Goal: Task Accomplishment & Management: Use online tool/utility

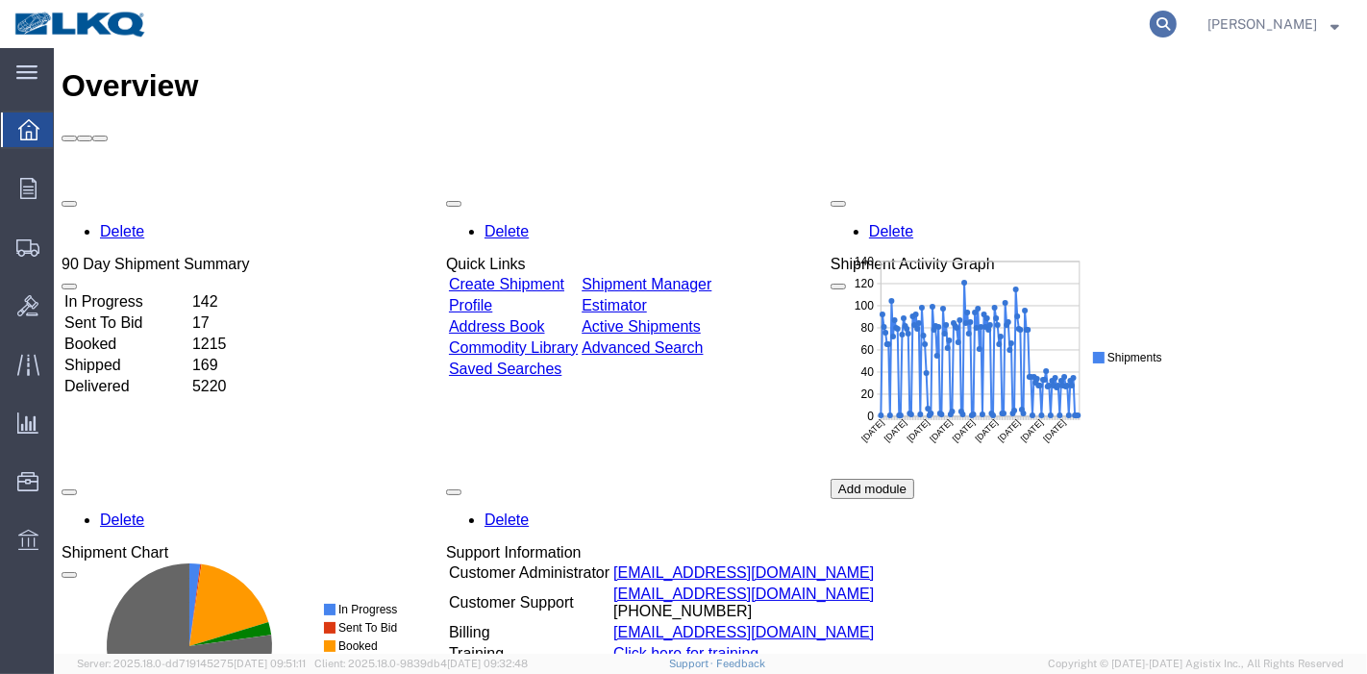
click at [1162, 22] on icon at bounding box center [1163, 24] width 27 height 27
click at [975, 32] on input "search" at bounding box center [857, 24] width 584 height 46
click at [940, 26] on input "search" at bounding box center [857, 24] width 584 height 46
paste input "56729628"
type input "56729628"
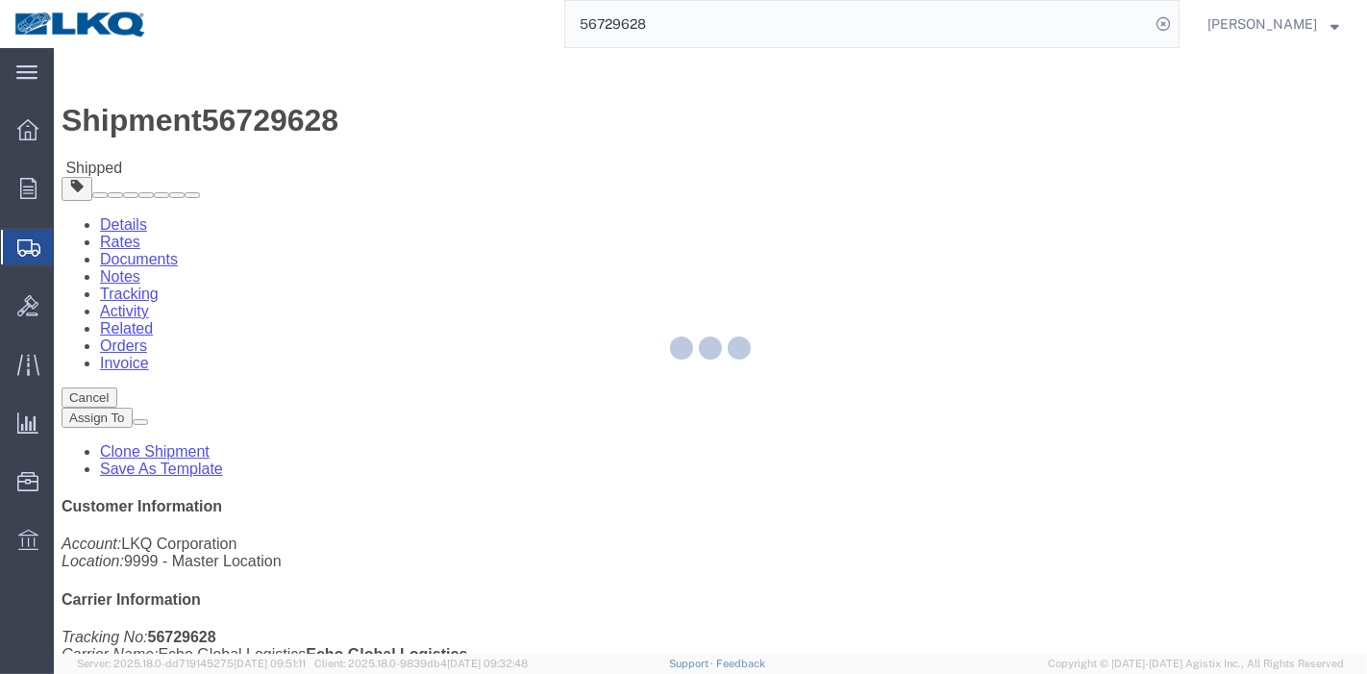
click at [414, 121] on div at bounding box center [710, 351] width 1313 height 606
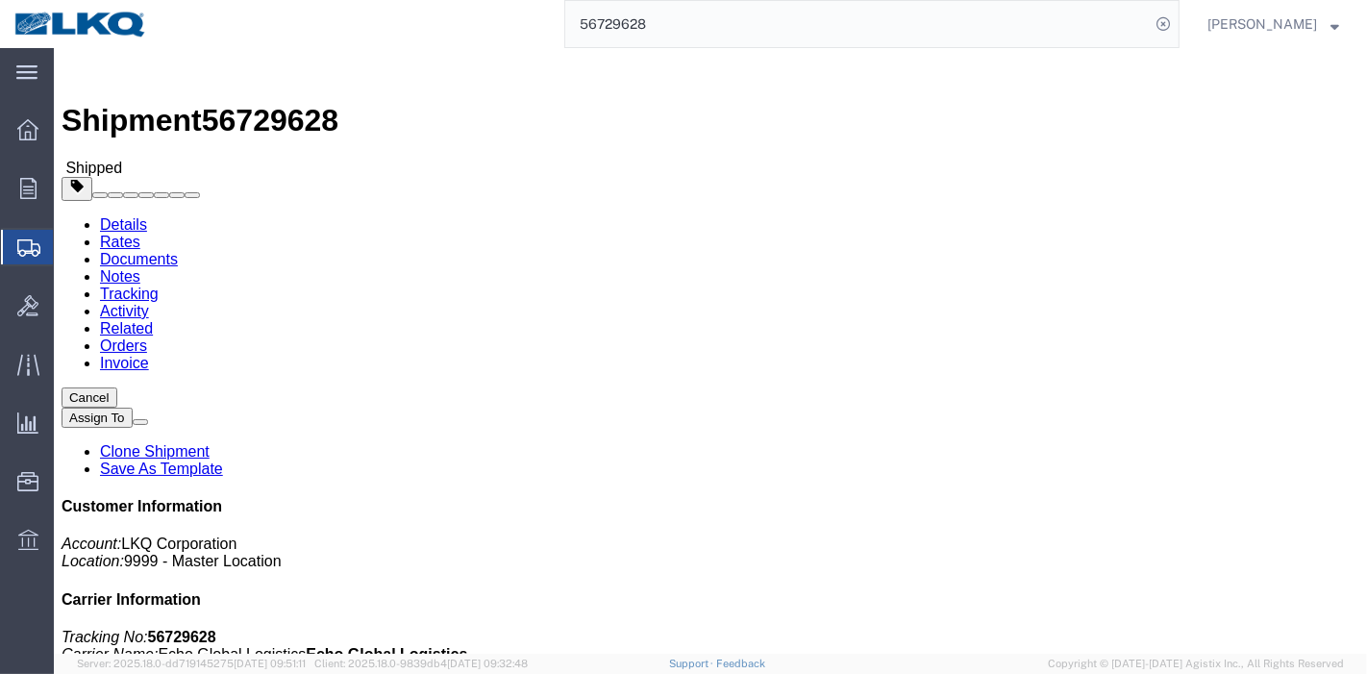
click link "Tracking"
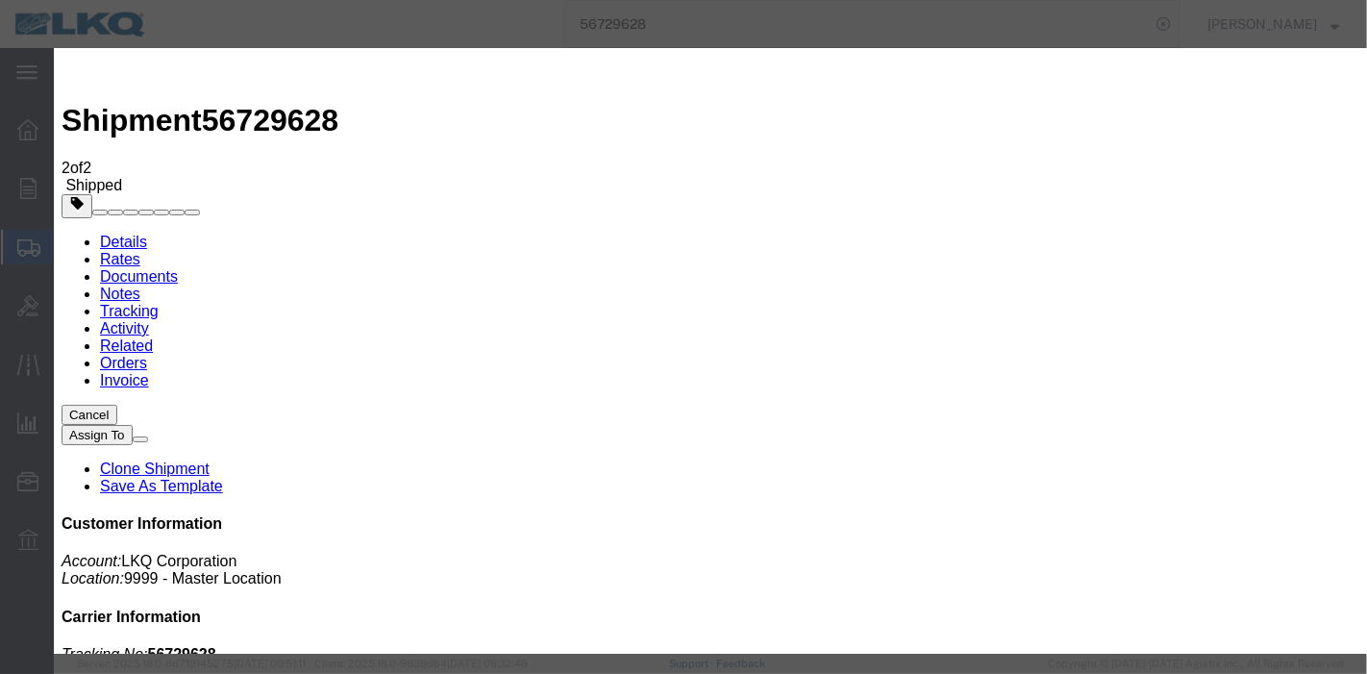
type input "09/11/2025"
type input "8:00 PM"
select select "DELIVRED"
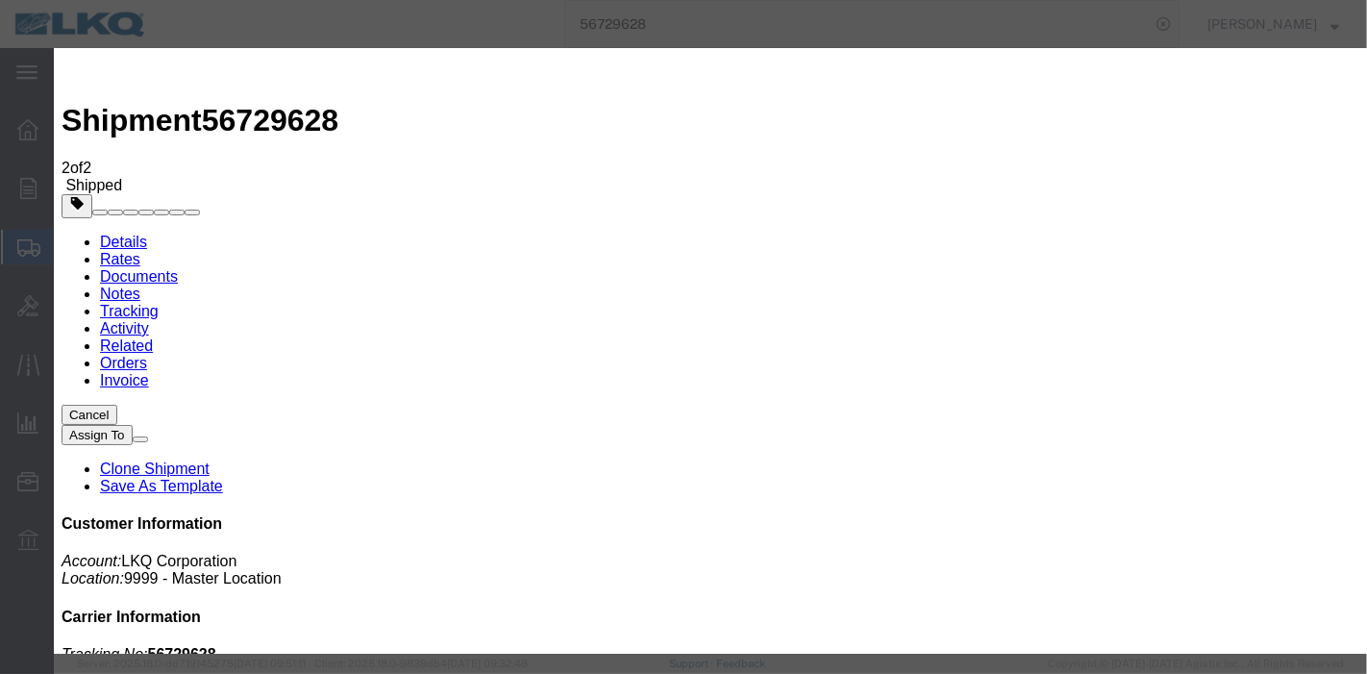
type input "09/01/2025"
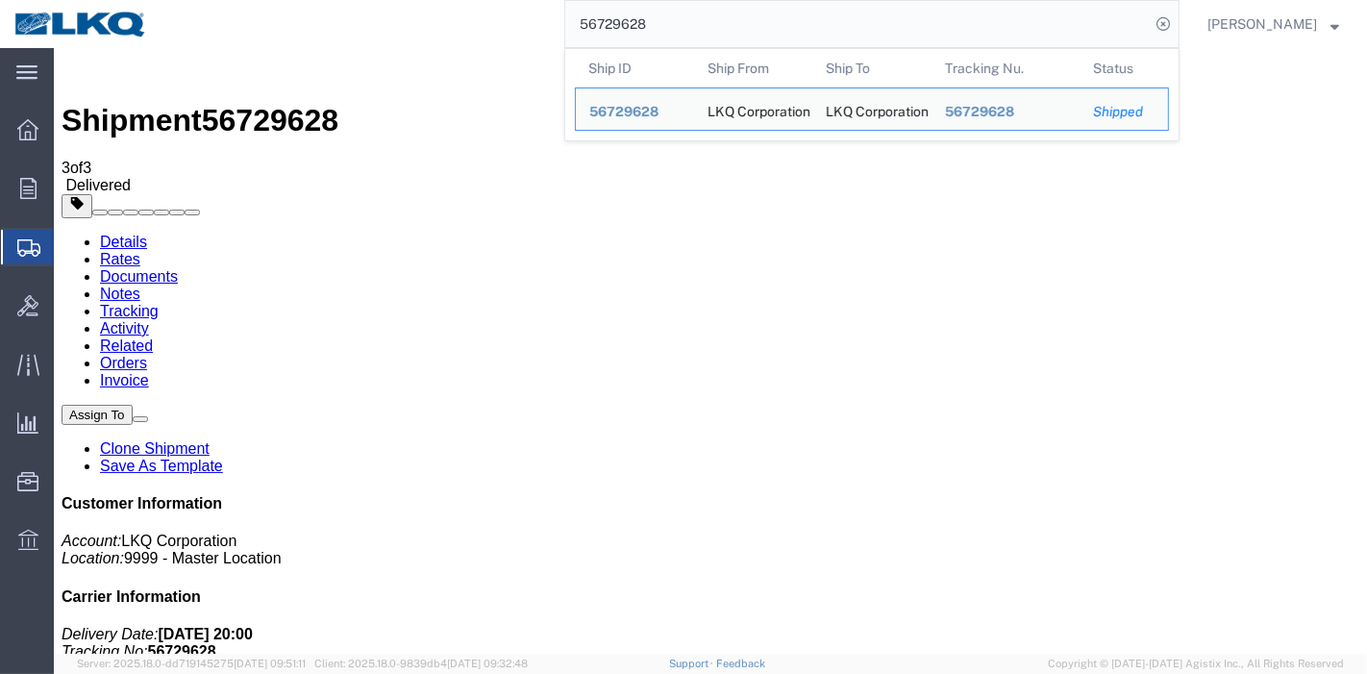
drag, startPoint x: 697, startPoint y: 20, endPoint x: 527, endPoint y: 34, distance: 170.7
click at [527, 34] on div "56729628 Ship ID Ship From Ship To Tracking Nu. Status Ship ID 56729628 Ship Fr…" at bounding box center [670, 24] width 1018 height 48
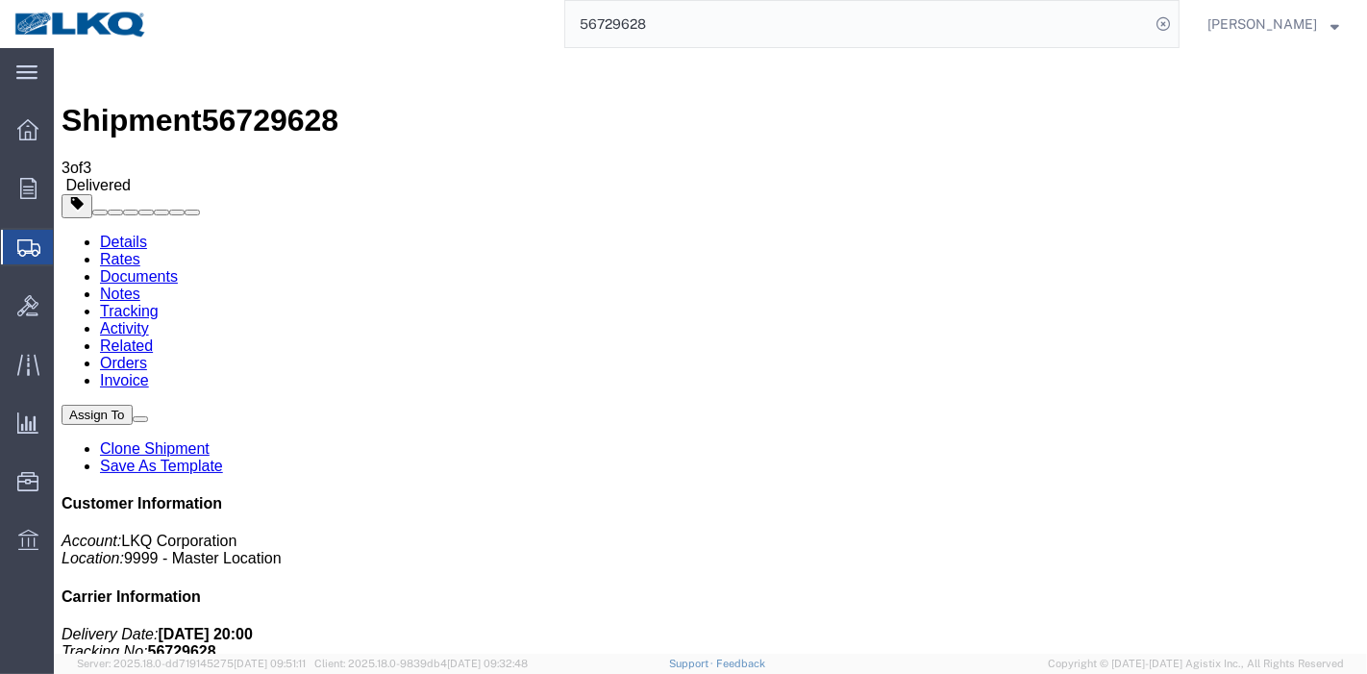
paste input "8810534"
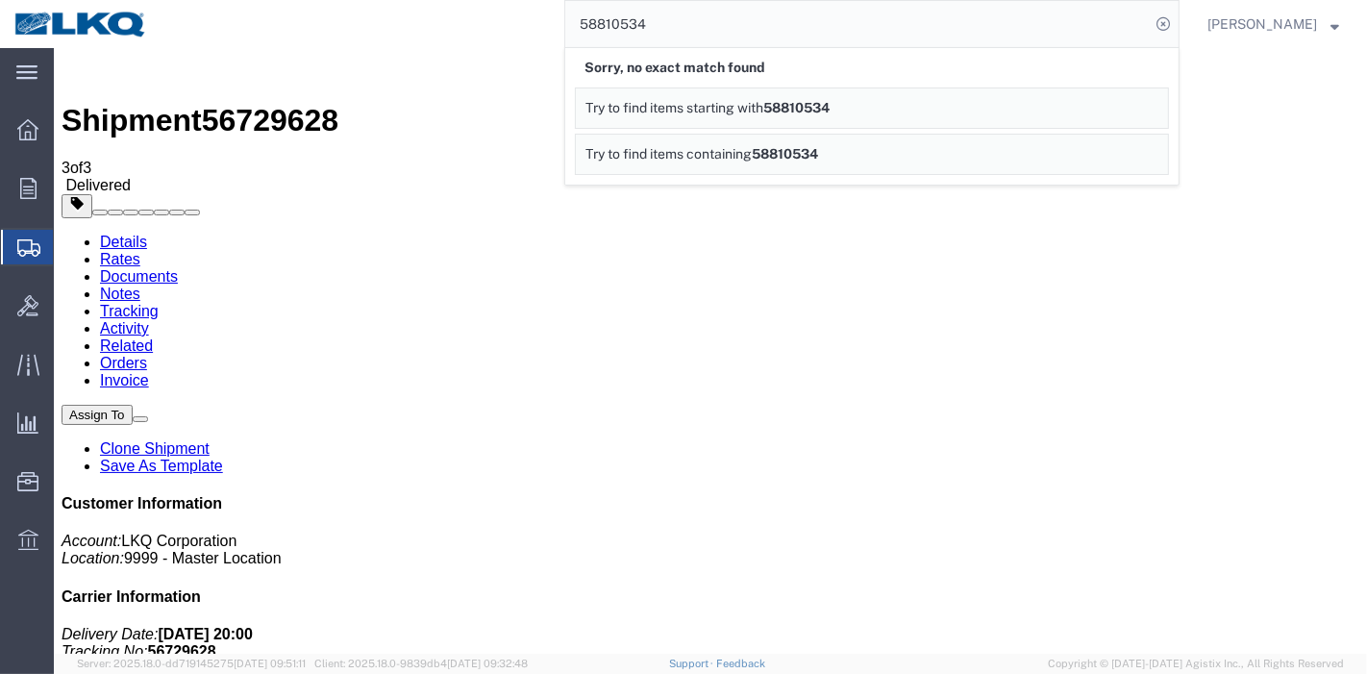
drag, startPoint x: 613, startPoint y: 24, endPoint x: 625, endPoint y: 33, distance: 14.4
click at [612, 24] on input "58810534" at bounding box center [857, 24] width 584 height 46
type input "58610534"
drag, startPoint x: 686, startPoint y: 26, endPoint x: 513, endPoint y: 29, distance: 173.0
click at [513, 29] on div "58610534 Sorry, no exact match found Try to find items starting with 58610534 T…" at bounding box center [670, 24] width 1018 height 48
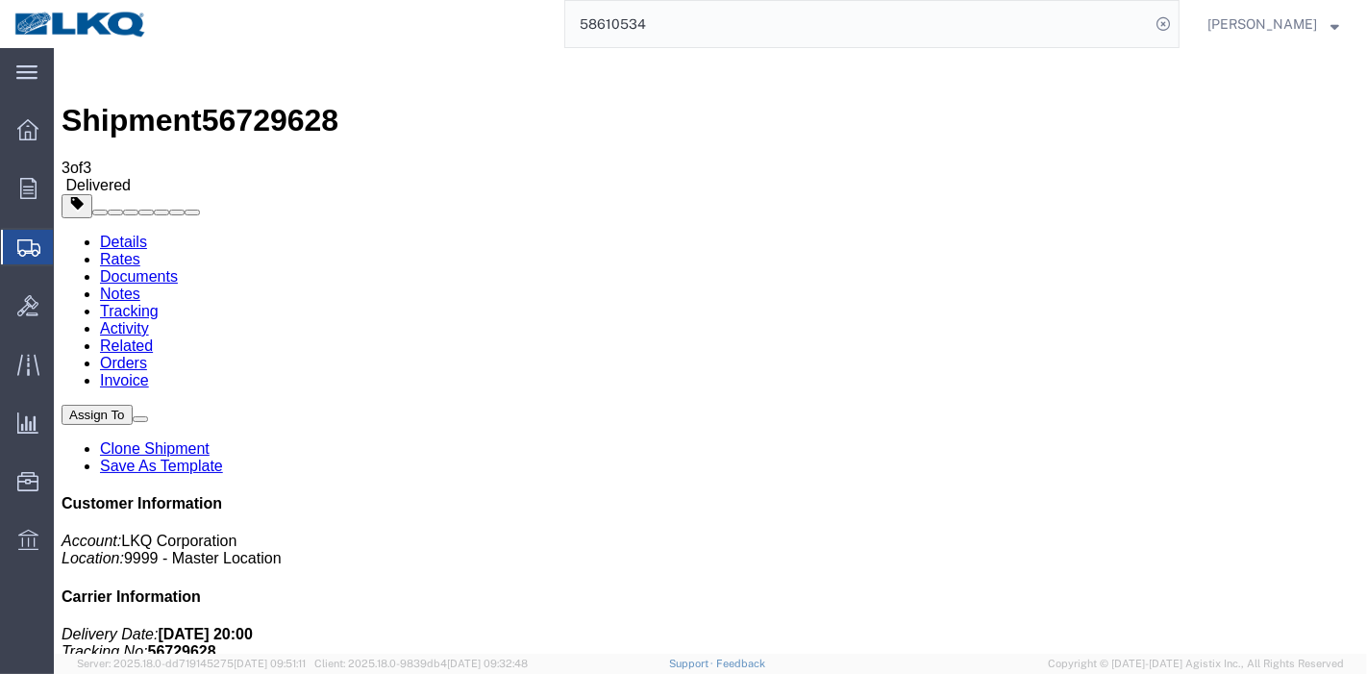
click at [698, 24] on input "58610534" at bounding box center [857, 24] width 584 height 46
click at [877, 30] on input "58610534" at bounding box center [857, 24] width 584 height 46
drag, startPoint x: 1177, startPoint y: 24, endPoint x: 1048, endPoint y: 21, distance: 129.8
click at [1176, 24] on icon at bounding box center [1163, 24] width 27 height 27
click at [1006, 20] on agx-global-search at bounding box center [871, 24] width 615 height 48
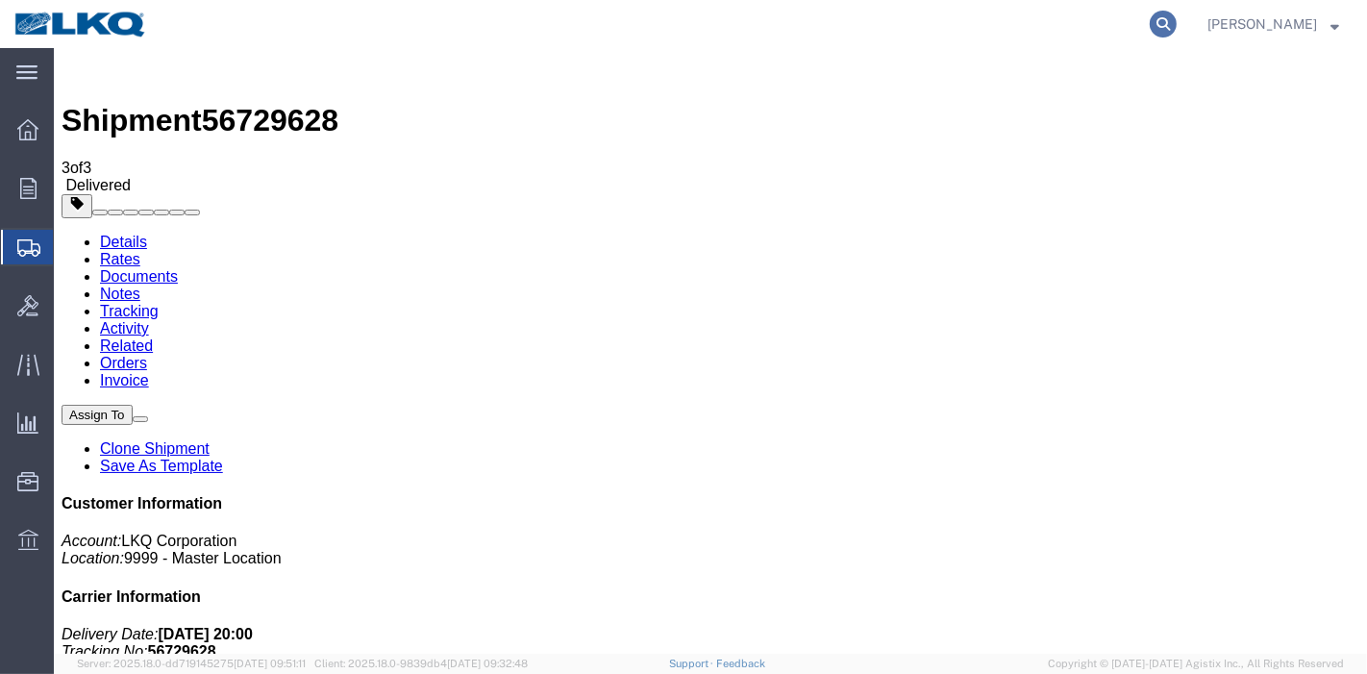
click at [1167, 14] on icon at bounding box center [1163, 24] width 27 height 27
click at [750, 34] on input "search" at bounding box center [857, 24] width 584 height 46
paste input "58610534"
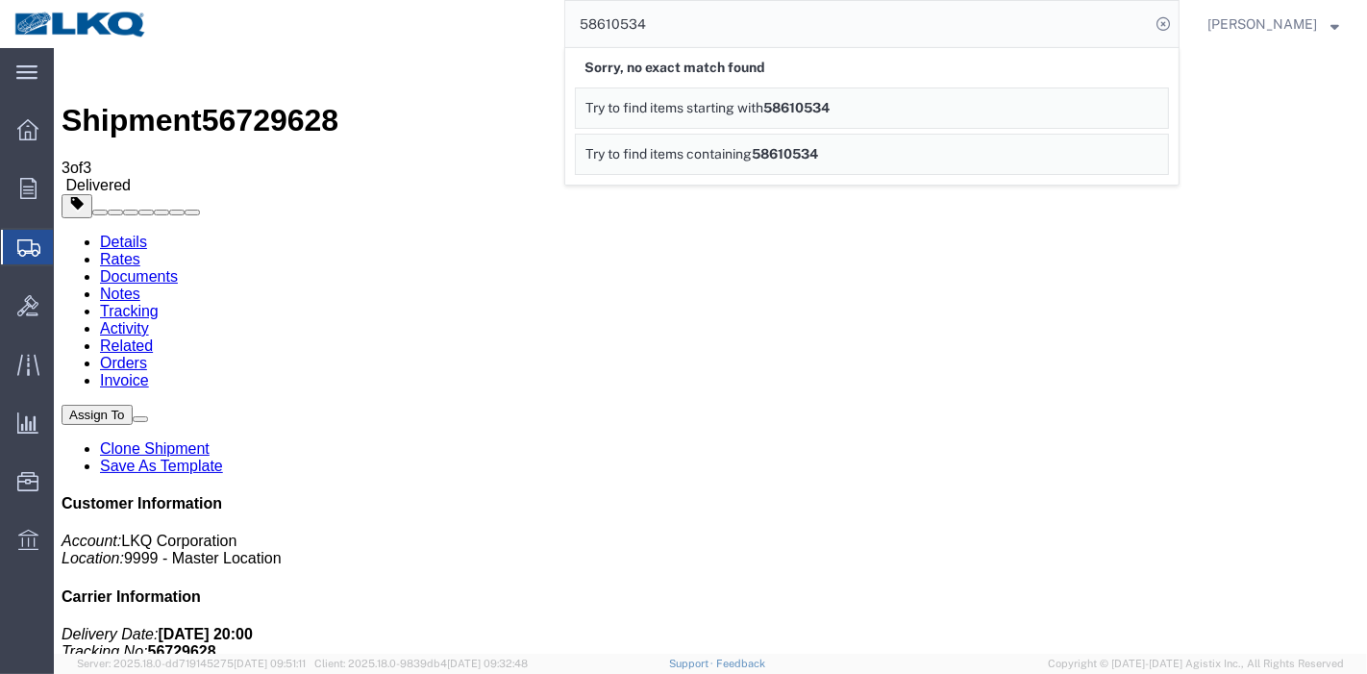
click at [633, 21] on input "58610534" at bounding box center [857, 24] width 584 height 46
click at [635, 22] on input "58610634" at bounding box center [857, 24] width 584 height 46
click at [686, 21] on input "58610534" at bounding box center [857, 24] width 584 height 46
drag, startPoint x: 615, startPoint y: 25, endPoint x: 629, endPoint y: 27, distance: 13.6
click at [618, 25] on input "58610534" at bounding box center [857, 24] width 584 height 46
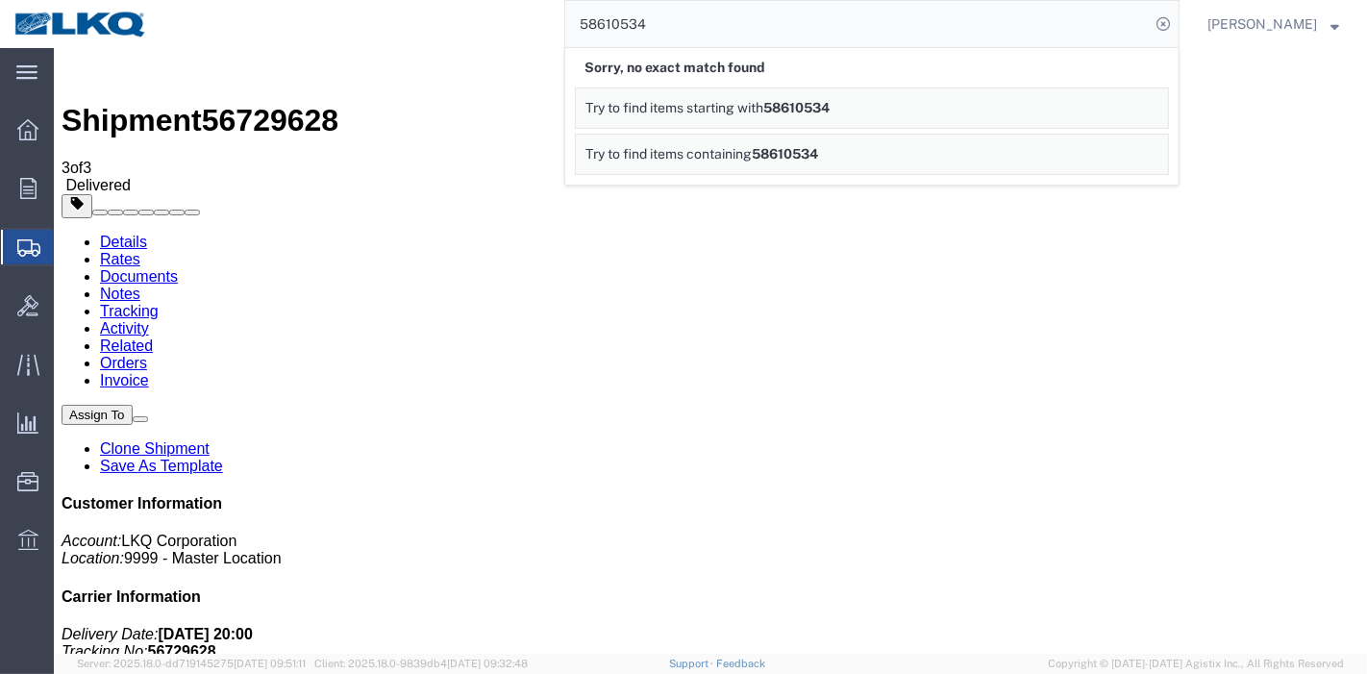
drag, startPoint x: 696, startPoint y: 25, endPoint x: 544, endPoint y: 19, distance: 152.0
click at [544, 19] on div "58610534 Sorry, no exact match found Try to find items starting with 58610534 T…" at bounding box center [670, 24] width 1018 height 48
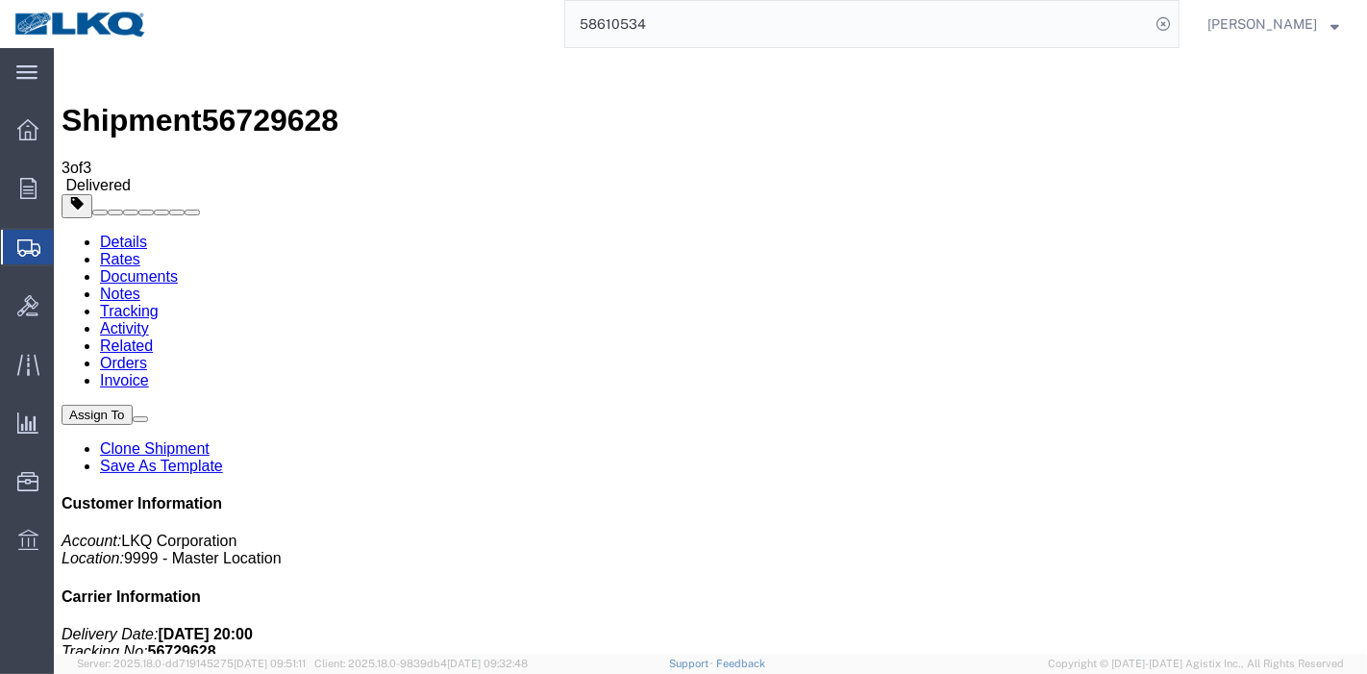
click at [610, 26] on input "58610534" at bounding box center [857, 24] width 584 height 46
click at [1189, 20] on nav "56810534 Praveen Nagaraj" at bounding box center [689, 24] width 1353 height 48
click at [1171, 21] on icon at bounding box center [1163, 24] width 27 height 27
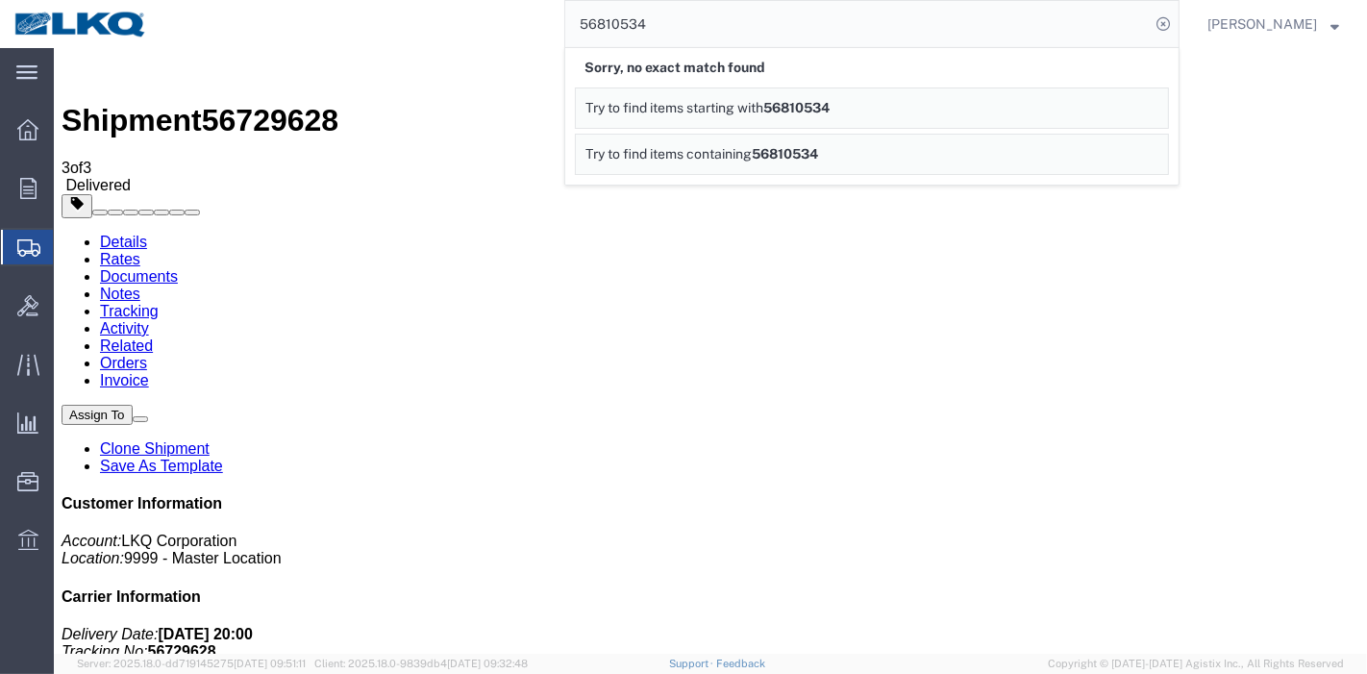
click at [634, 18] on input "56810534" at bounding box center [857, 24] width 584 height 46
click at [609, 14] on input "56810534" at bounding box center [857, 24] width 584 height 46
click at [1161, 23] on icon at bounding box center [1163, 24] width 27 height 27
drag, startPoint x: 679, startPoint y: 19, endPoint x: 557, endPoint y: 17, distance: 121.1
click at [559, 17] on div "58610534 Sorry, no exact match found Try to find items starting with 58610534 T…" at bounding box center [670, 24] width 1018 height 48
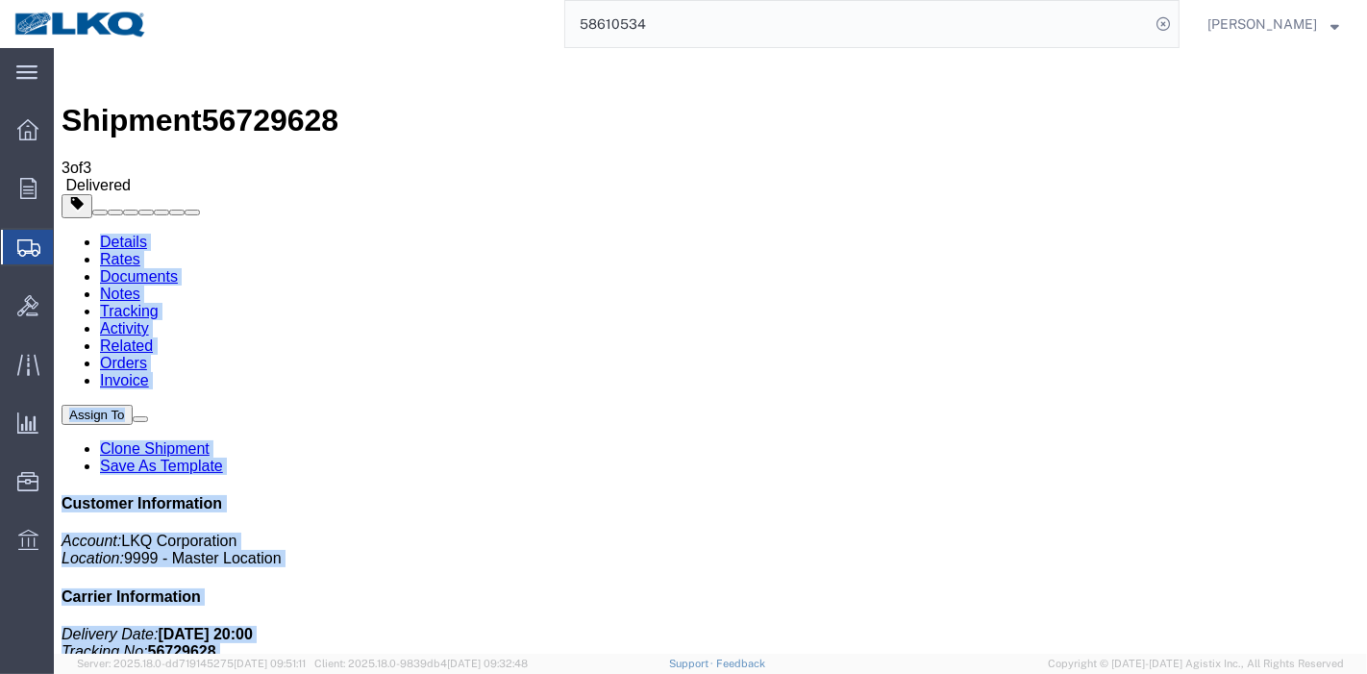
drag, startPoint x: 660, startPoint y: 33, endPoint x: 526, endPoint y: 43, distance: 135.0
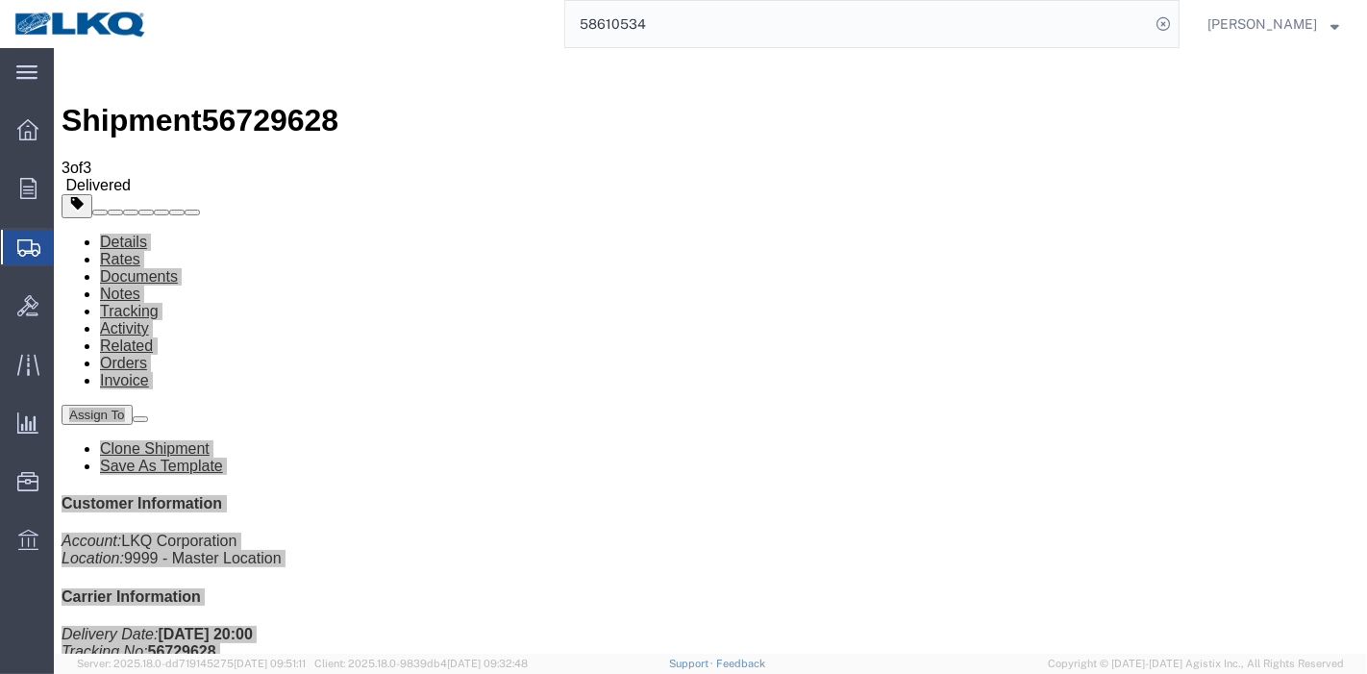
paste input "6608551"
type input "56608551"
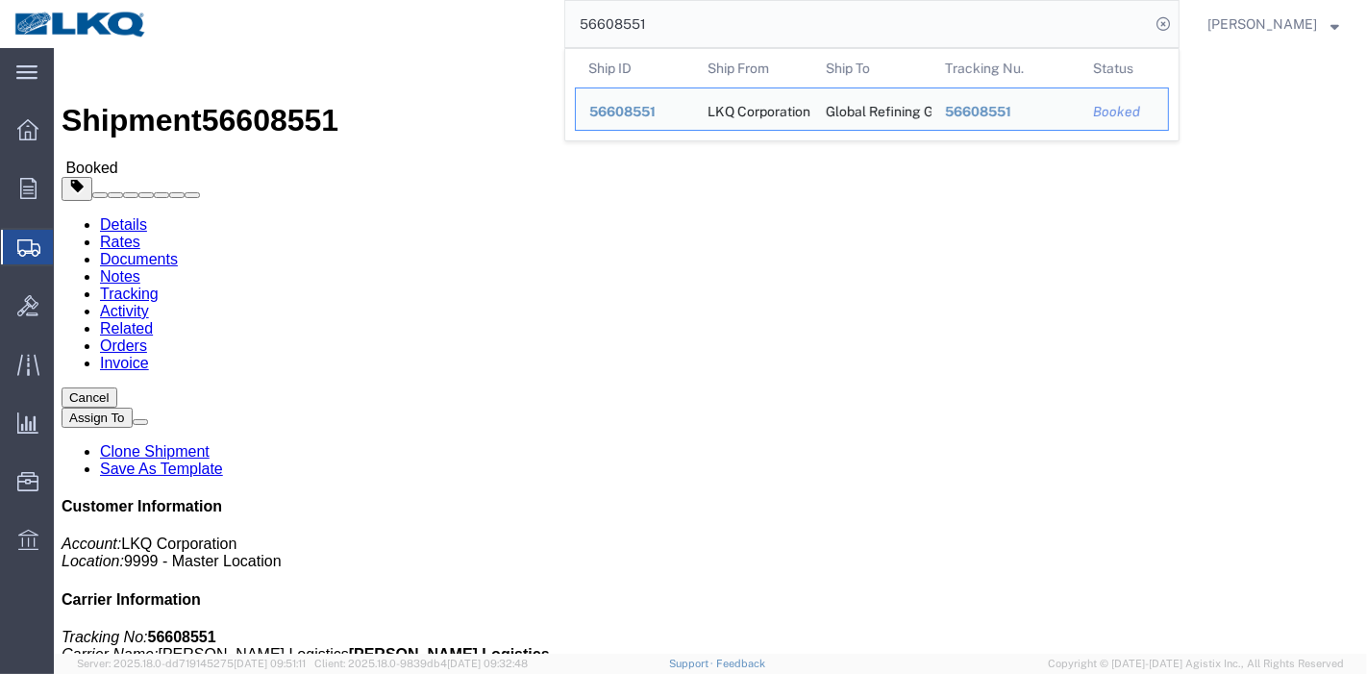
click link "Tracking"
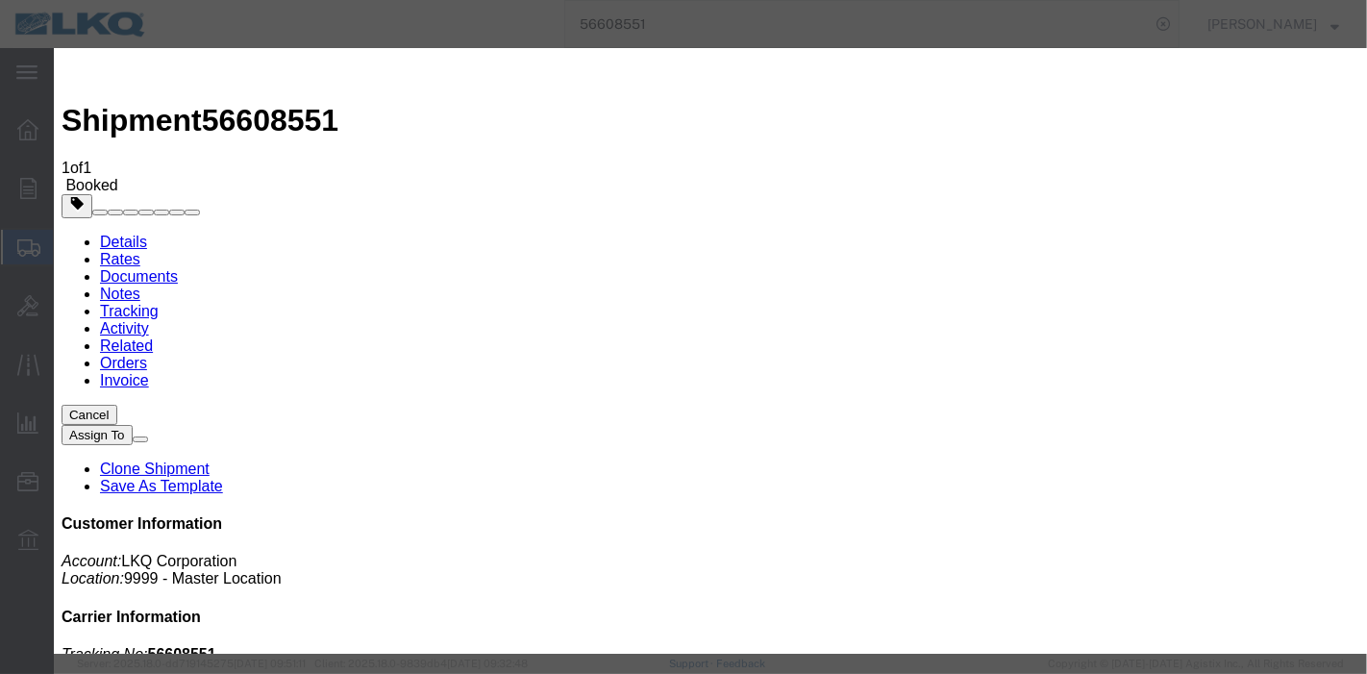
type input "09/11/2025"
type input "8:00 PM"
select select "DELIVRED"
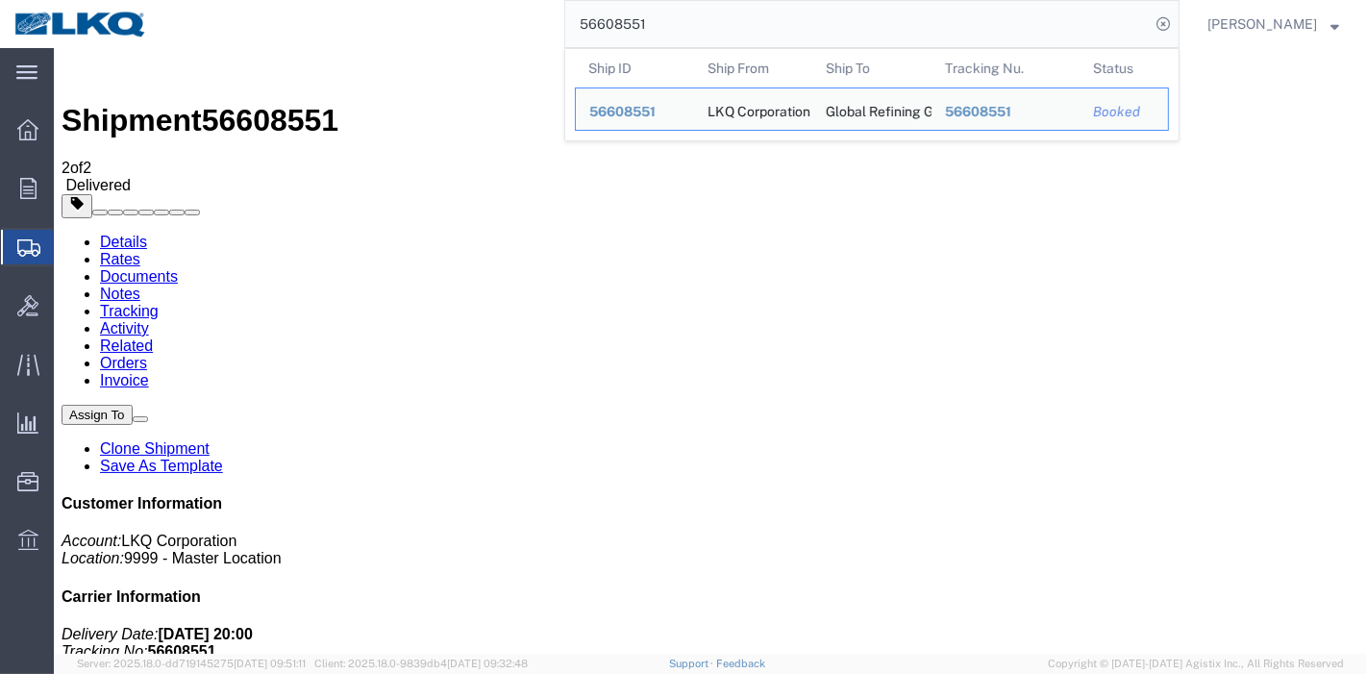
drag, startPoint x: 698, startPoint y: 34, endPoint x: 463, endPoint y: 38, distance: 234.6
click at [463, 38] on div "56608551 Ship ID Ship From Ship To Tracking Nu. Status Ship ID 56608551 Ship Fr…" at bounding box center [670, 24] width 1018 height 48
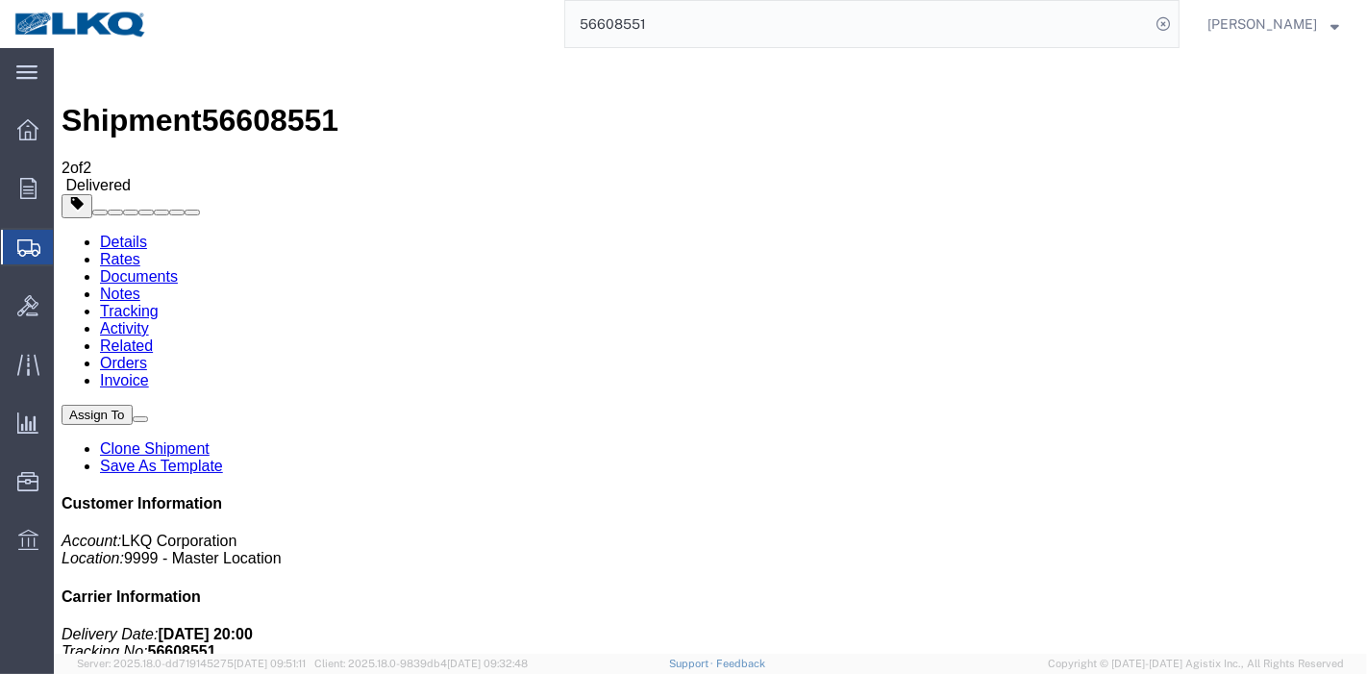
paste input "713136"
type input "56713136"
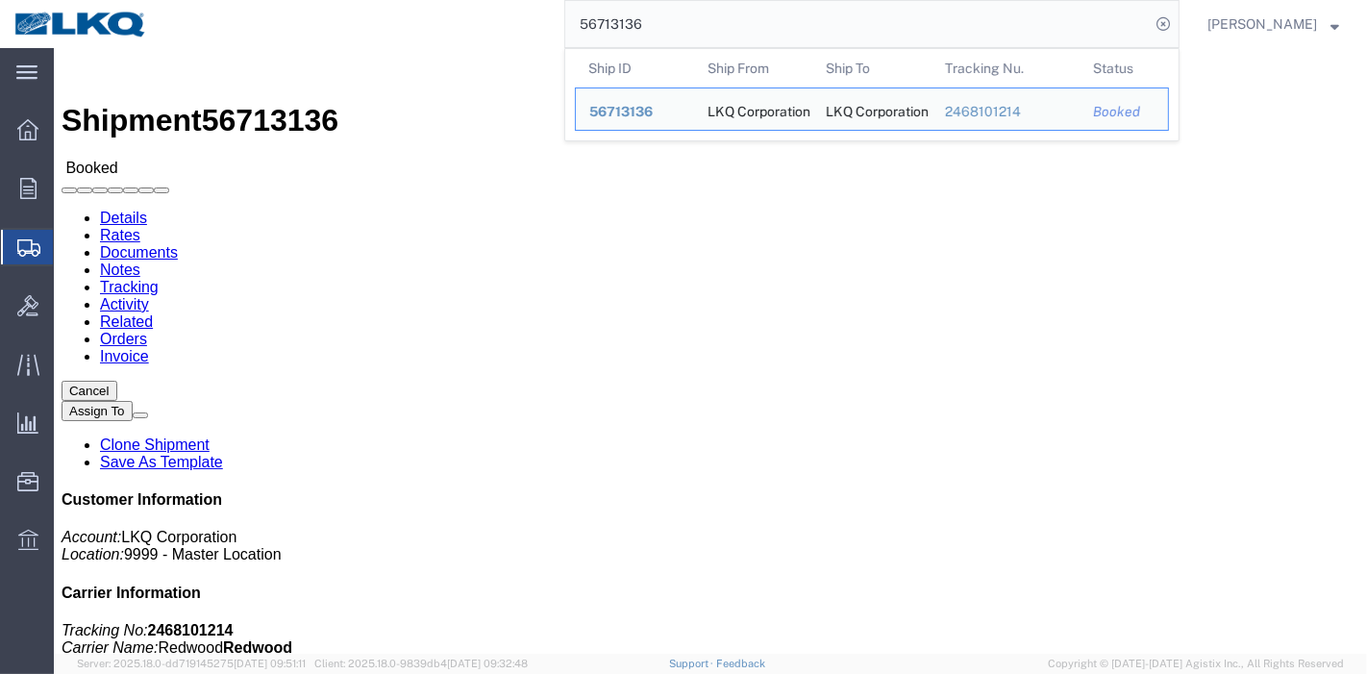
click link "Tracking"
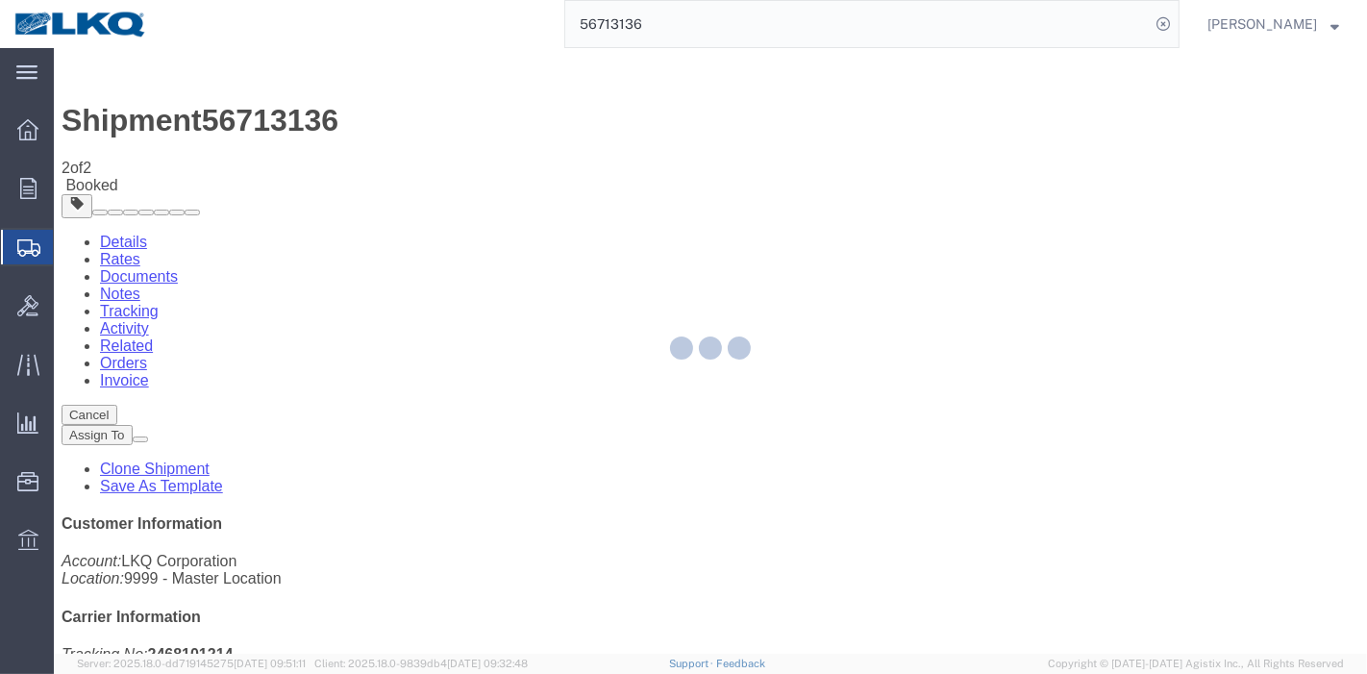
click at [893, 183] on div at bounding box center [710, 351] width 1313 height 606
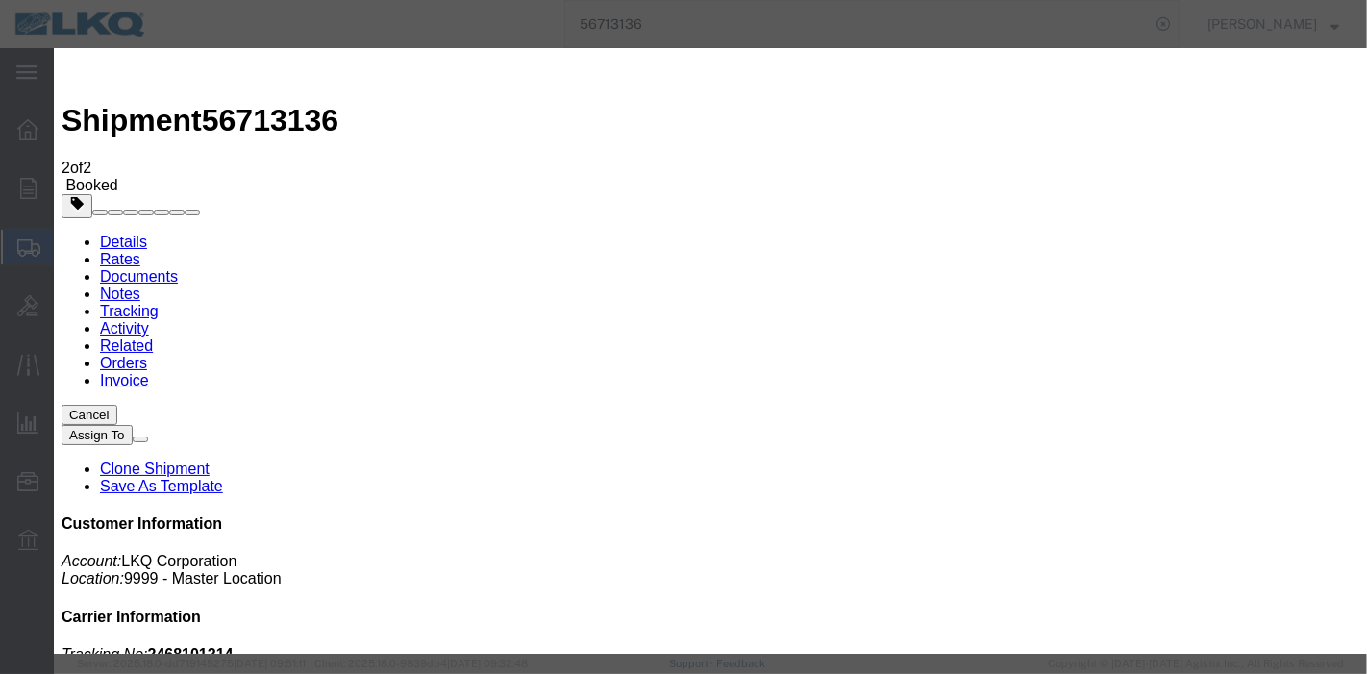
type input "09/11/2025"
type input "8:00 PM"
select select "DELIVRED"
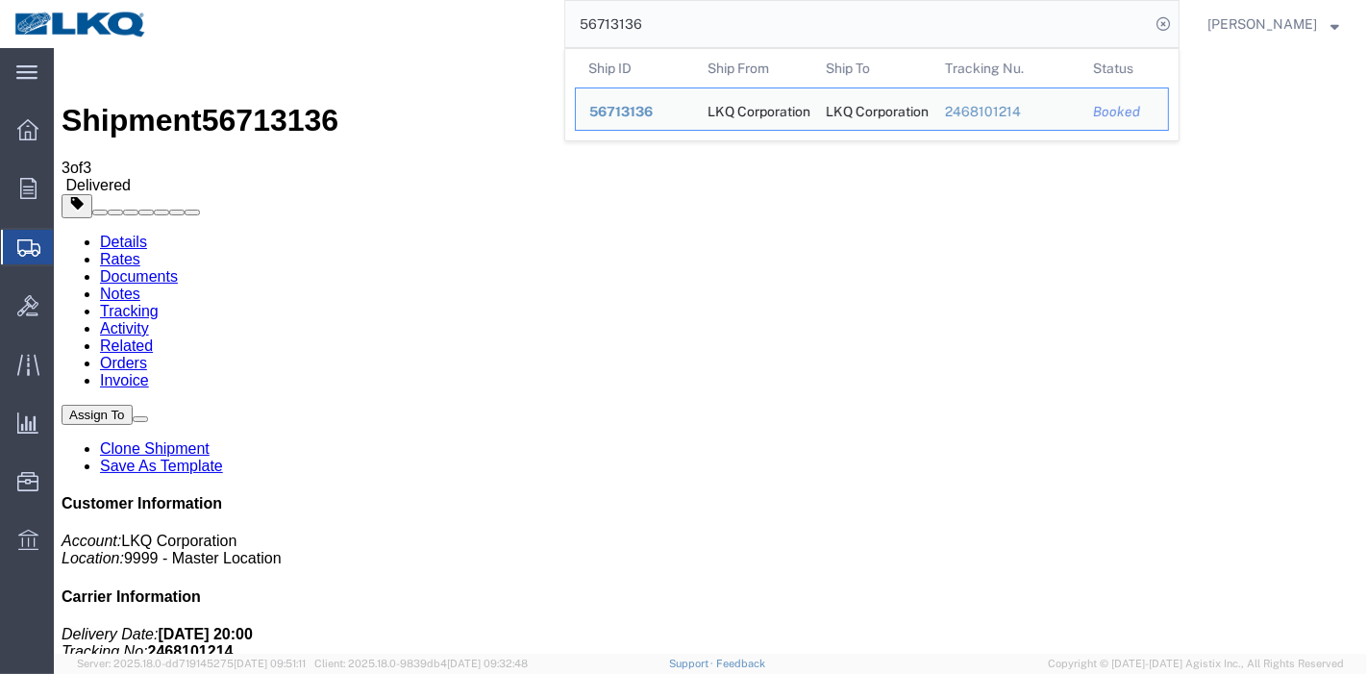
drag, startPoint x: 674, startPoint y: 34, endPoint x: 407, endPoint y: 24, distance: 267.4
click at [409, 25] on div "56713136 Ship ID Ship From Ship To Tracking Nu. Status Ship ID 56713136 Ship Fr…" at bounding box center [670, 24] width 1018 height 48
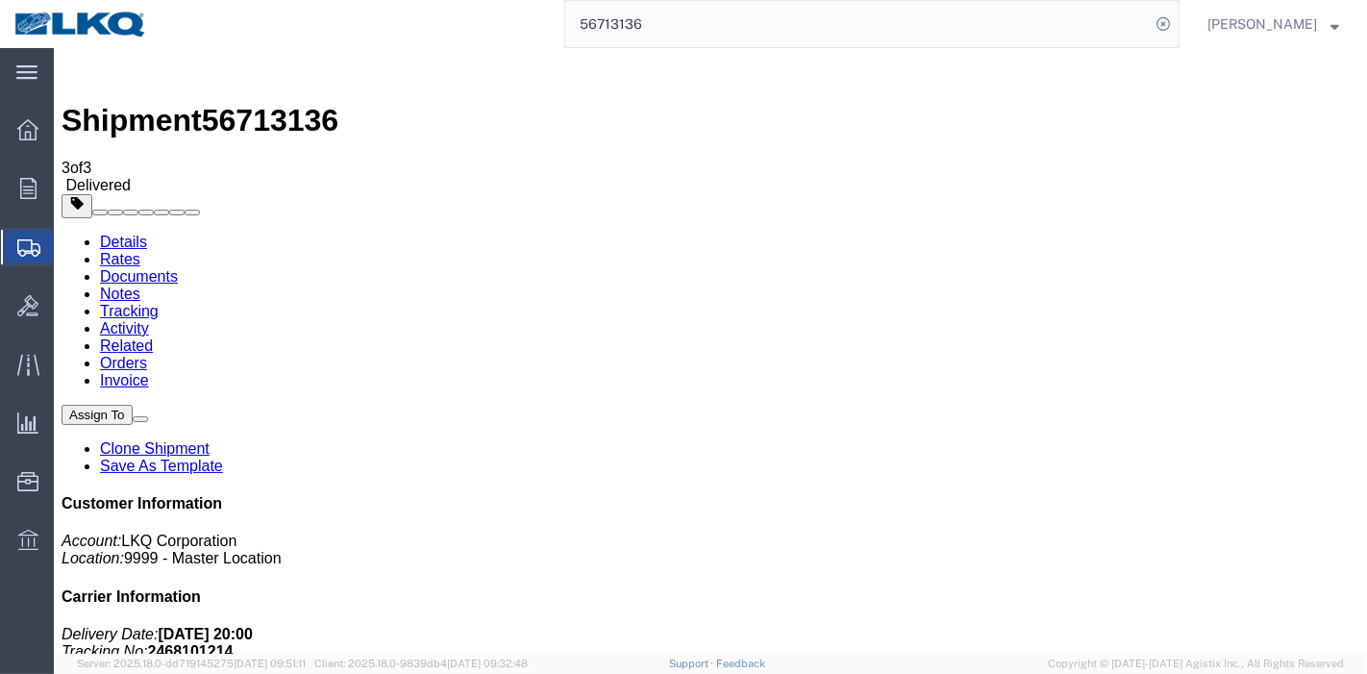
paste input "667962"
type input "56667962"
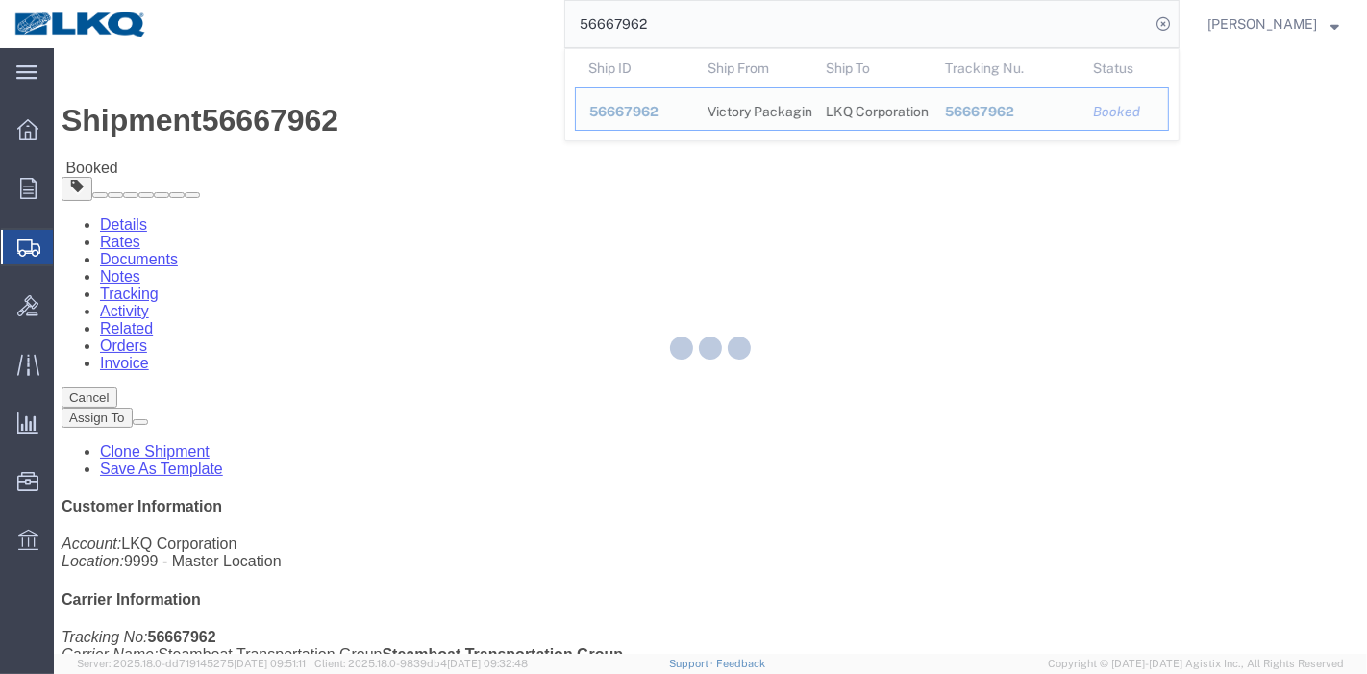
click div
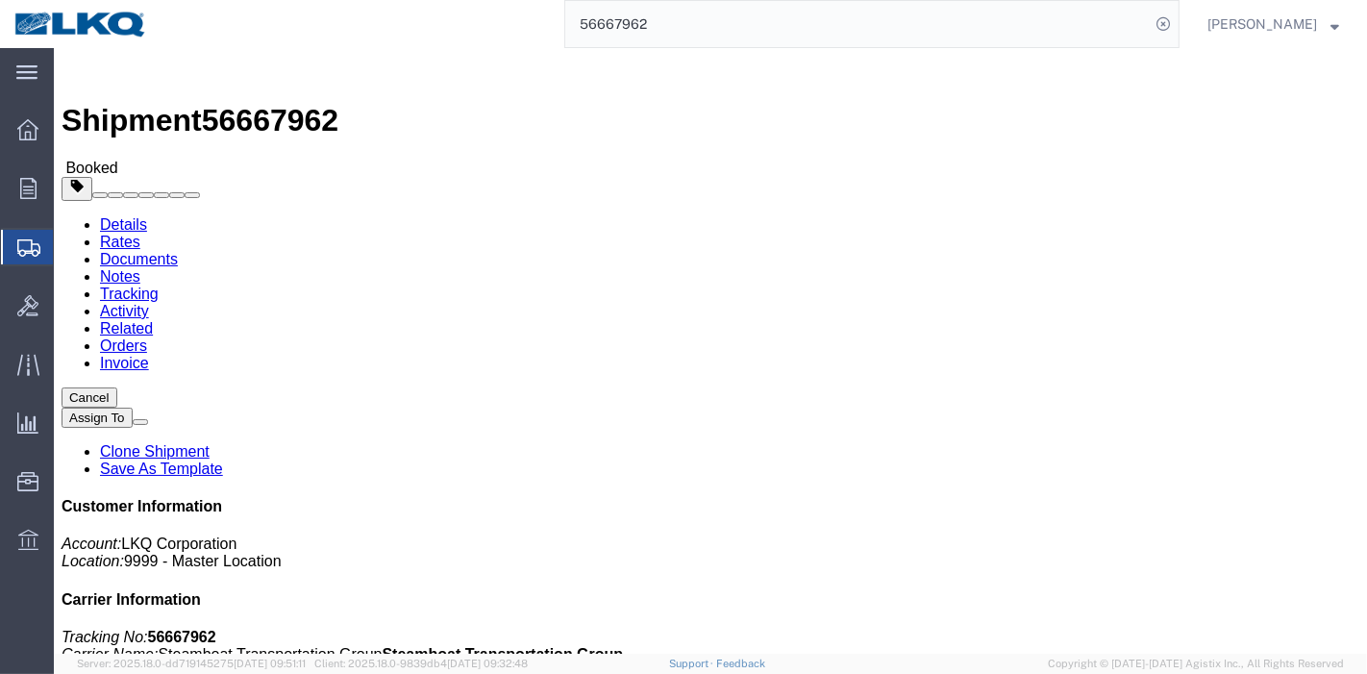
click link "Tracking"
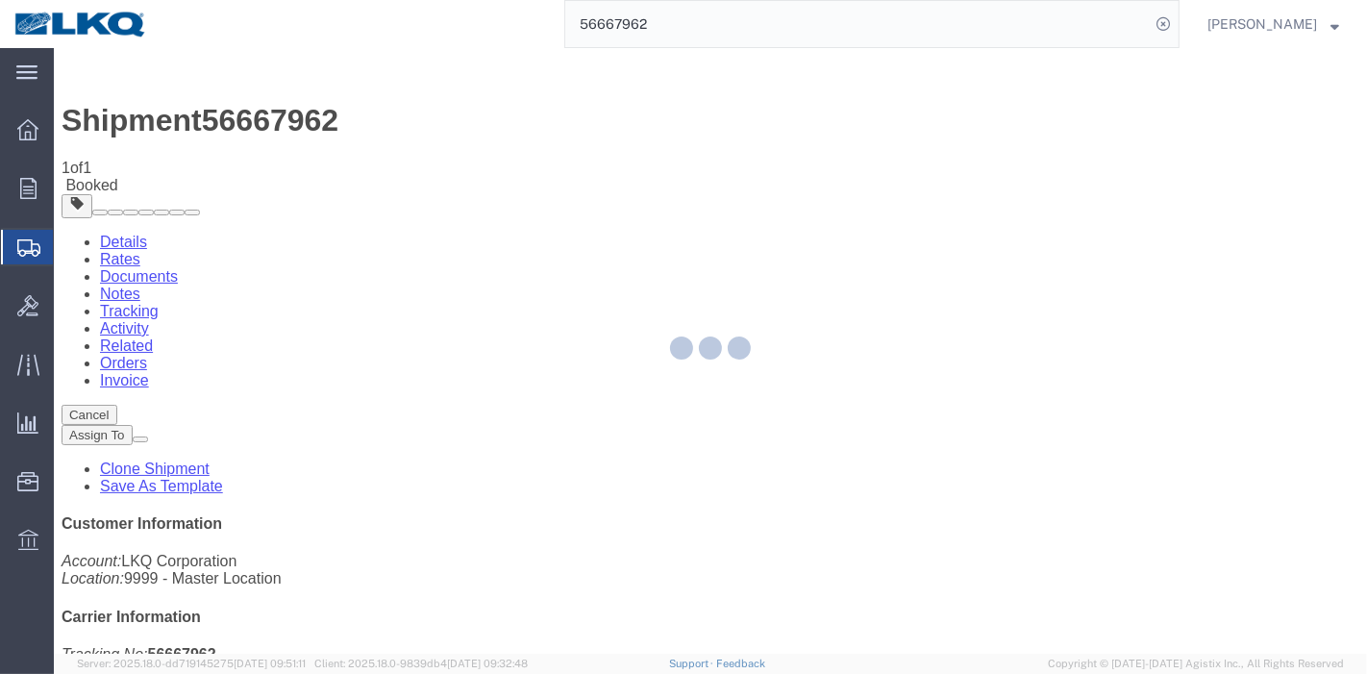
click at [897, 187] on div at bounding box center [710, 351] width 1313 height 606
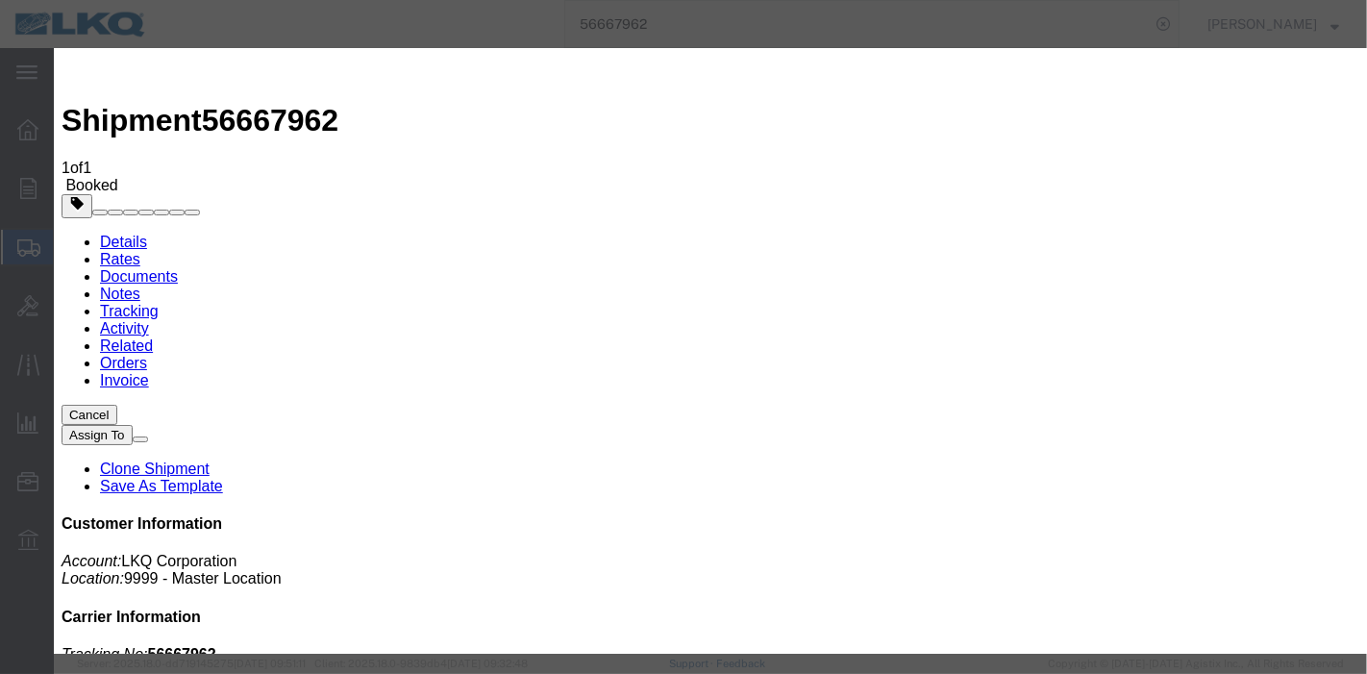
type input "09/11/2025"
type input "8:00 PM"
select select "DELIVRED"
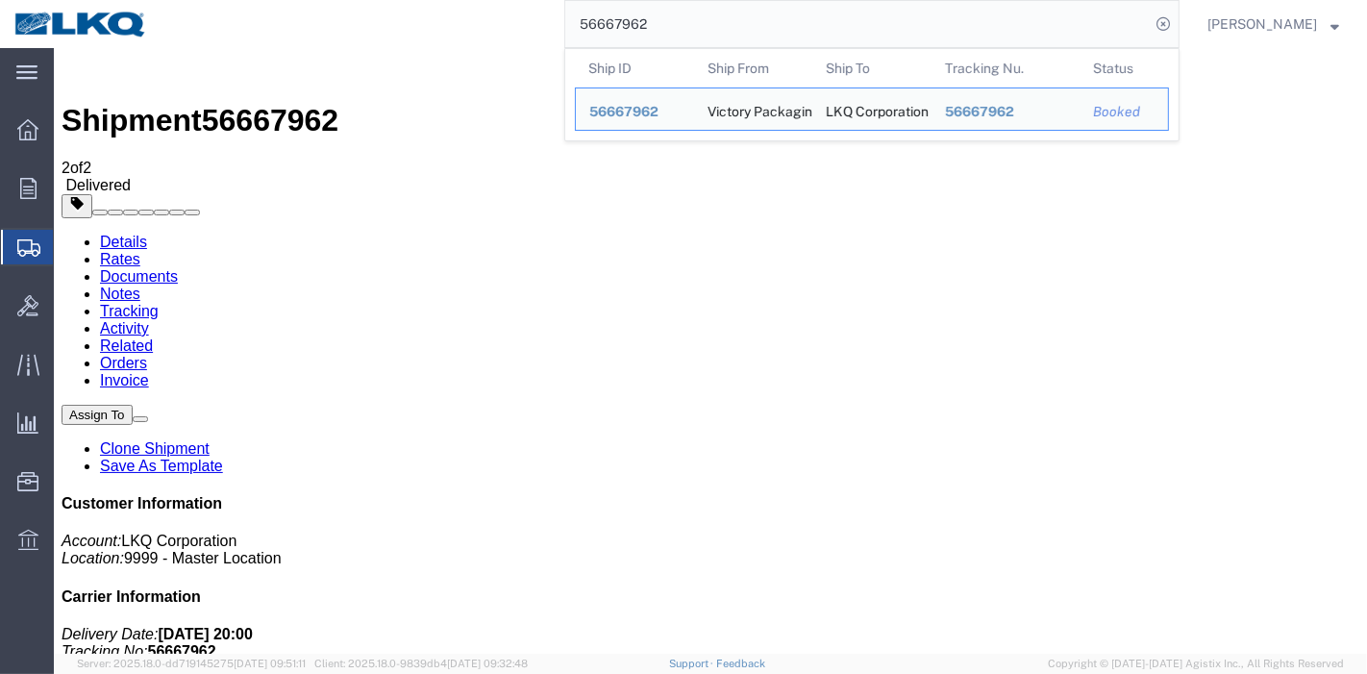
drag, startPoint x: 725, startPoint y: 29, endPoint x: 468, endPoint y: 21, distance: 256.8
click at [469, 21] on div "56667962 Ship ID Ship From Ship To Tracking Nu. Status Ship ID 56667962 Ship Fr…" at bounding box center [670, 24] width 1018 height 48
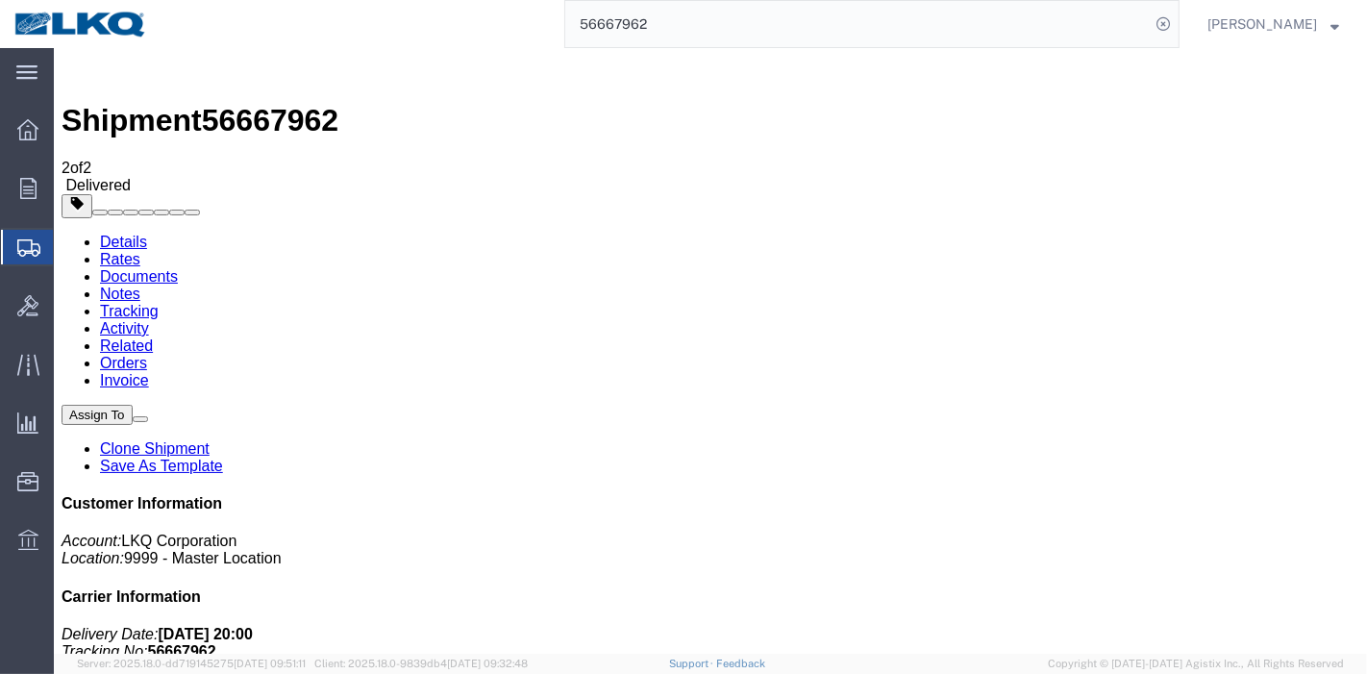
paste input "731298"
type input "56731298"
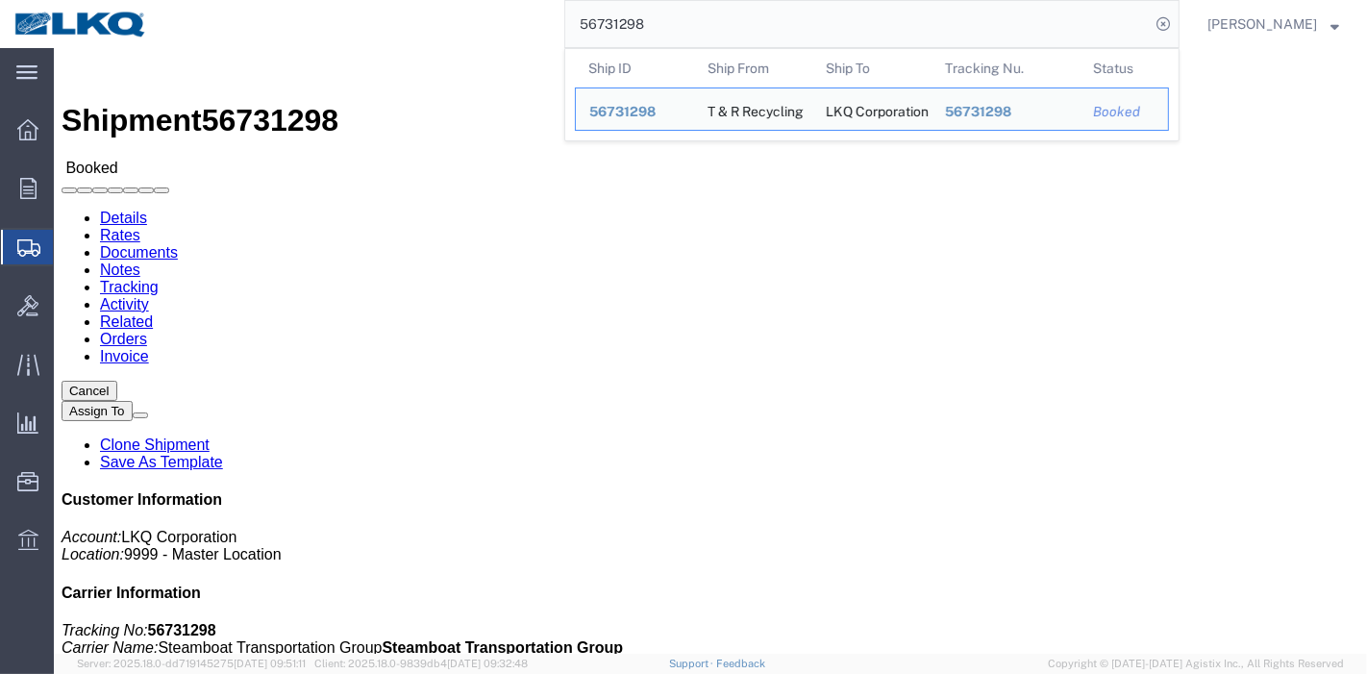
click link "Tracking"
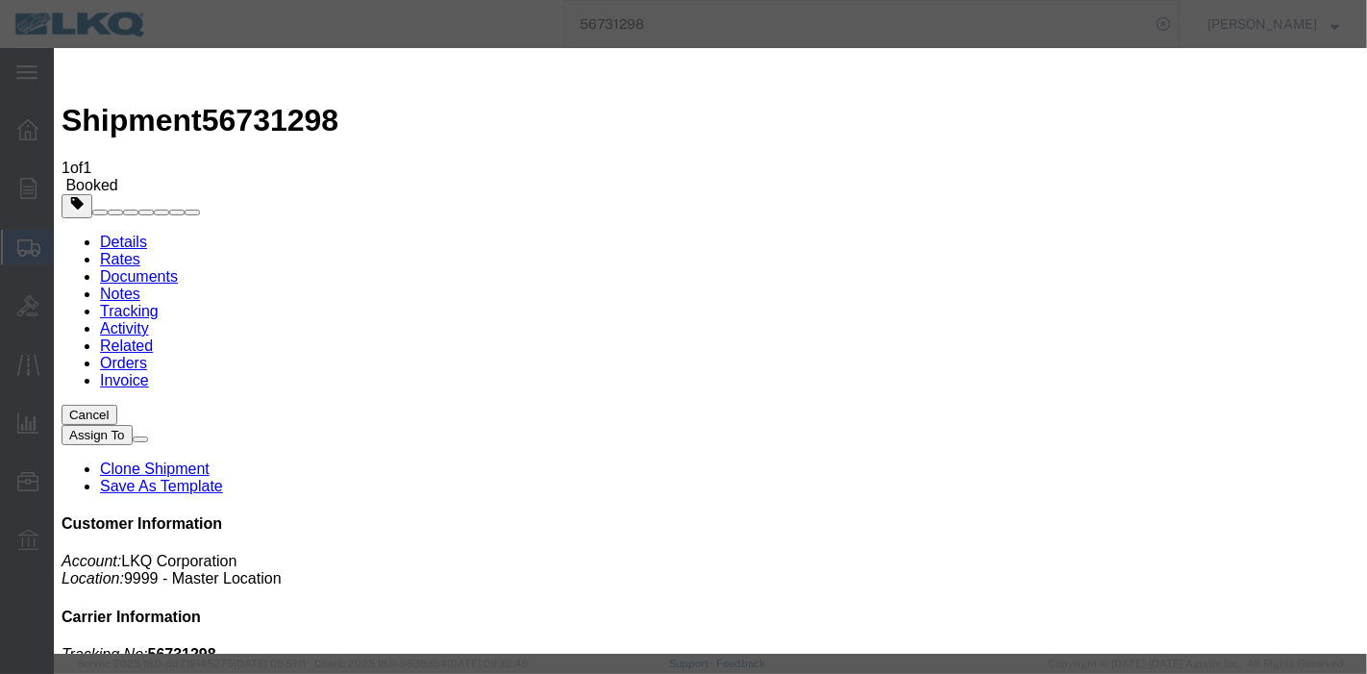
type input "09/11/2025"
type input "8:00 PM"
select select "DELIVRED"
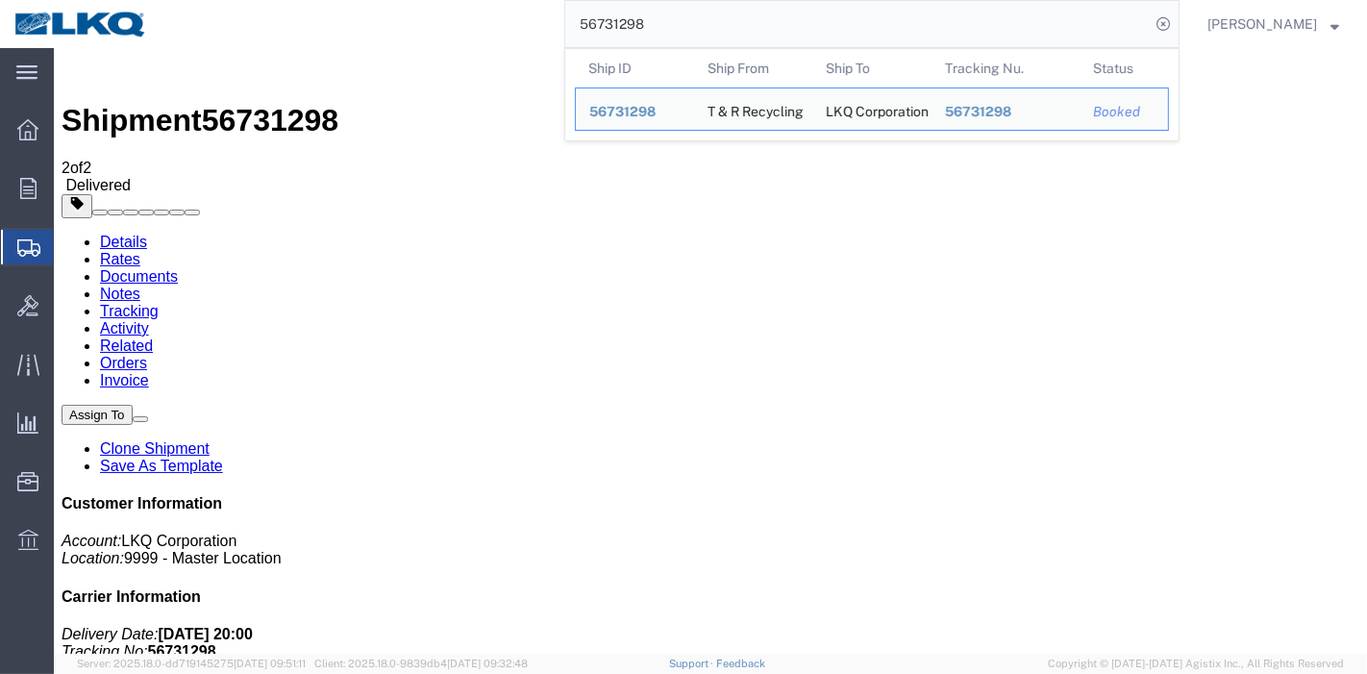
drag, startPoint x: 709, startPoint y: 36, endPoint x: 386, endPoint y: 30, distance: 323.0
click at [386, 30] on div "56731298 Ship ID Ship From Ship To Tracking Nu. Status Ship ID 56731298 Ship Fr…" at bounding box center [670, 24] width 1018 height 48
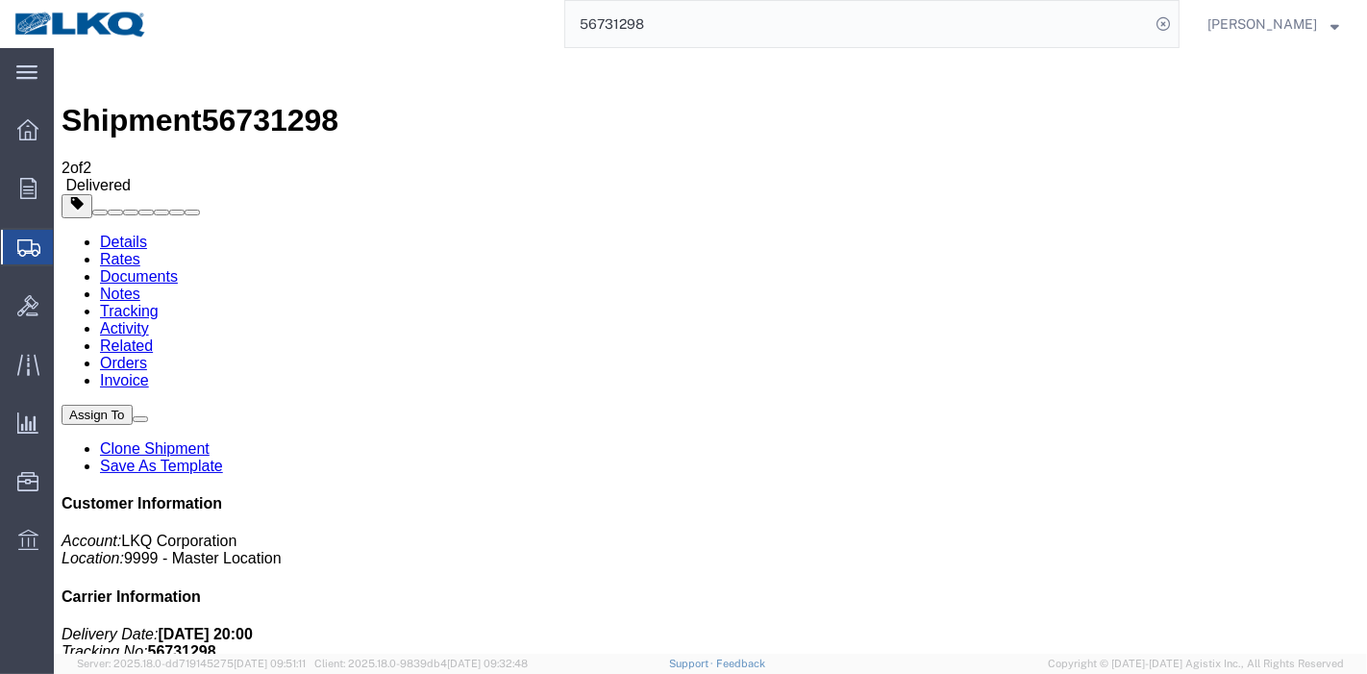
paste input "13389"
type input "56713389"
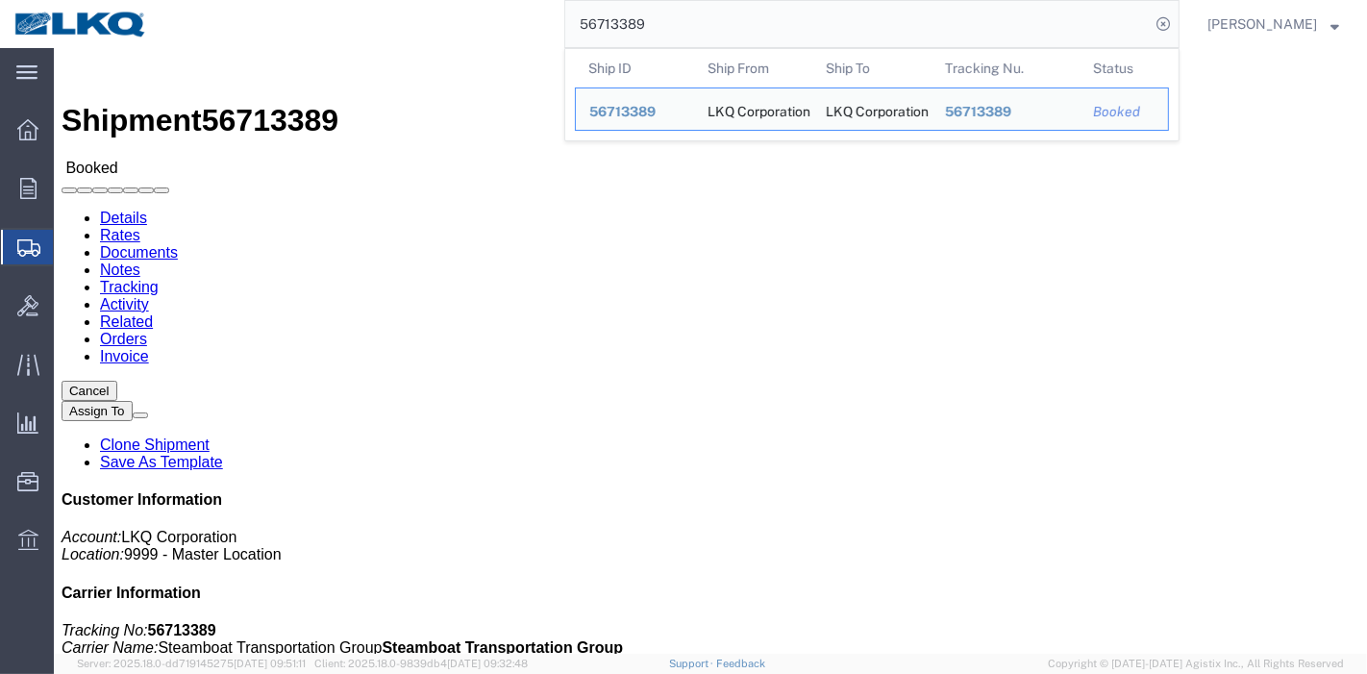
click link "Tracking"
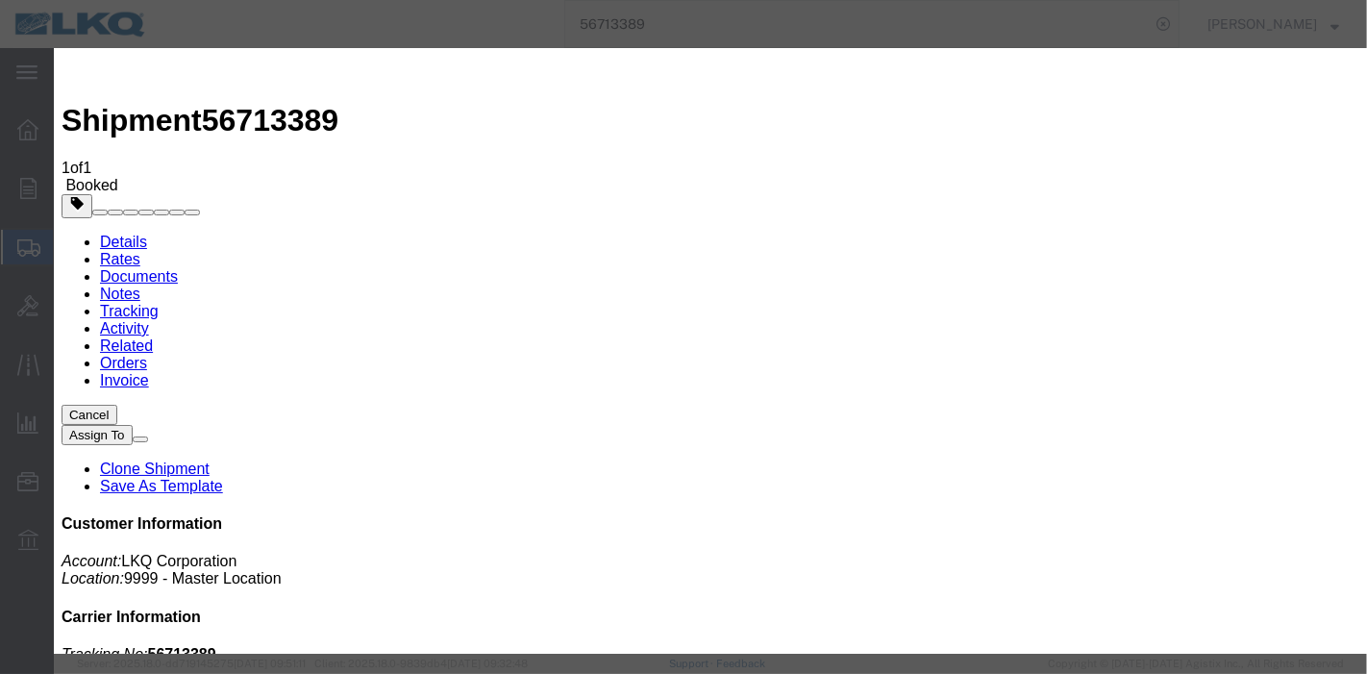
type input "09/11/2025"
type input "8:00 PM"
select select "DELIVRED"
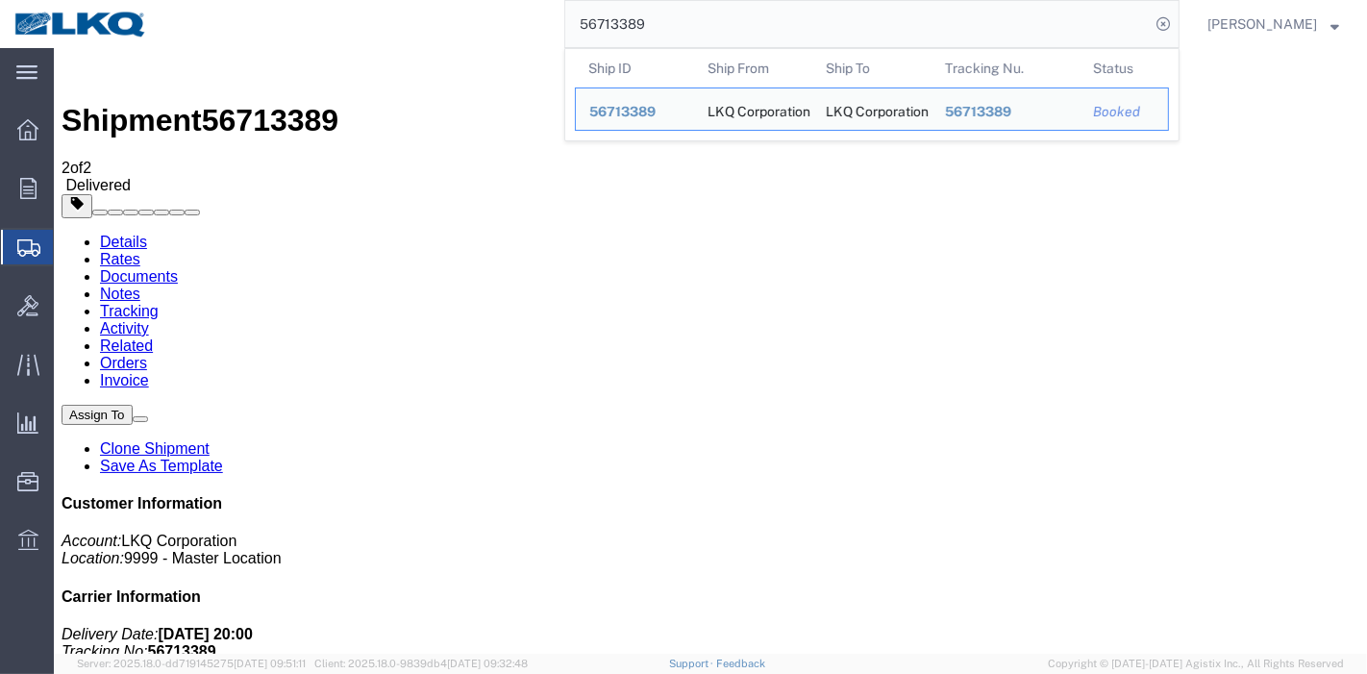
drag, startPoint x: 696, startPoint y: 27, endPoint x: 432, endPoint y: 34, distance: 264.4
click at [433, 34] on div "56713389 Ship ID Ship From Ship To Tracking Nu. Status Ship ID 56713389 Ship Fr…" at bounding box center [670, 24] width 1018 height 48
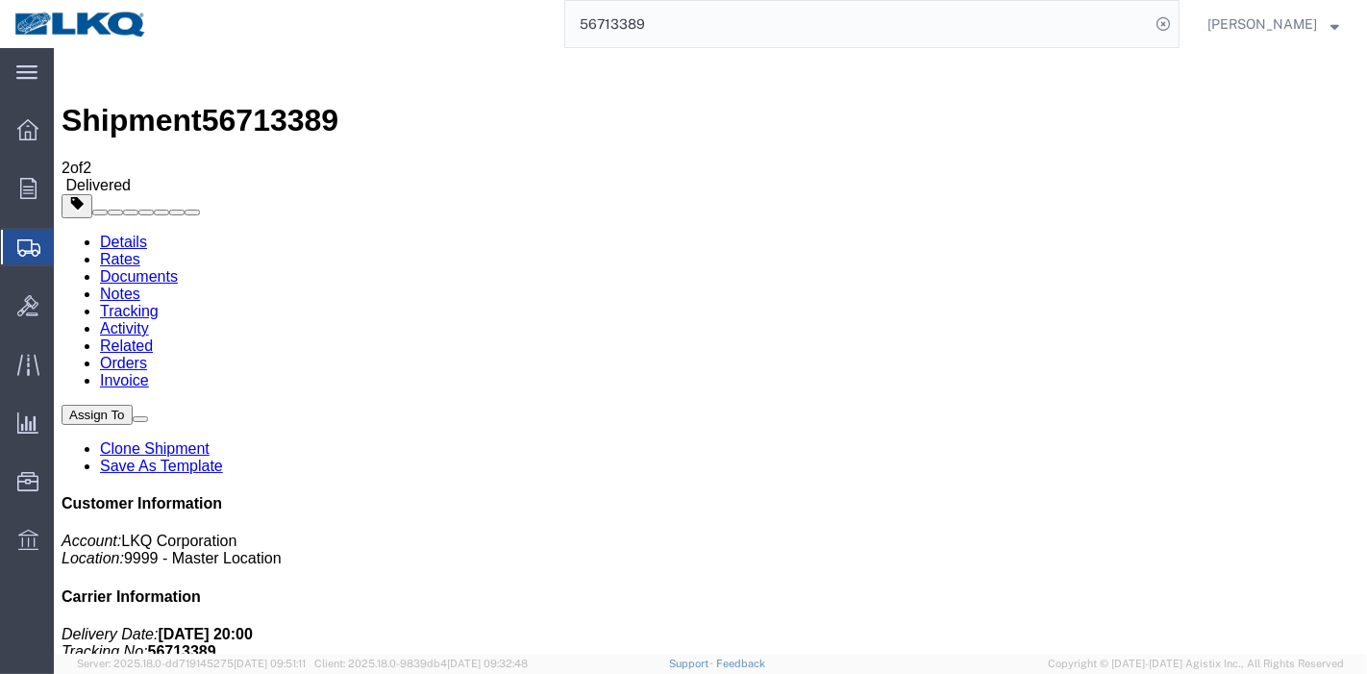
paste input "627182"
type input "56627182"
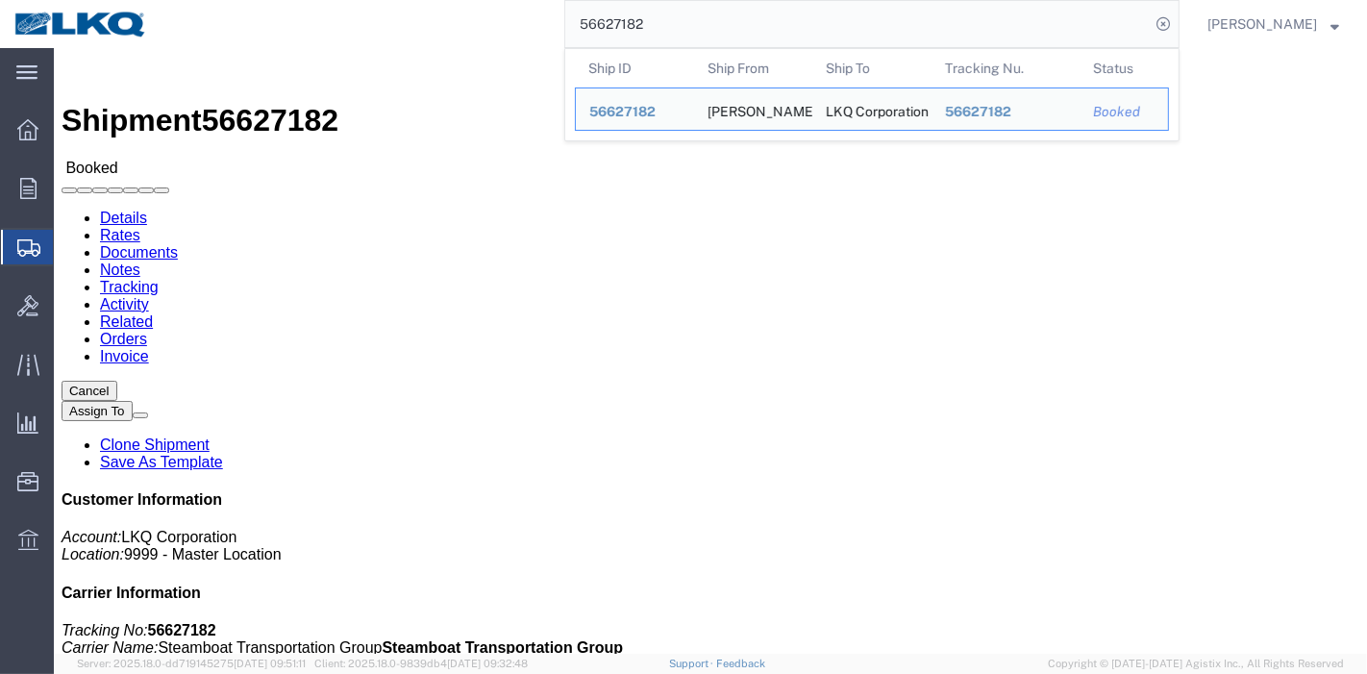
drag, startPoint x: 366, startPoint y: 81, endPoint x: 355, endPoint y: 74, distance: 13.4
click link "Tracking"
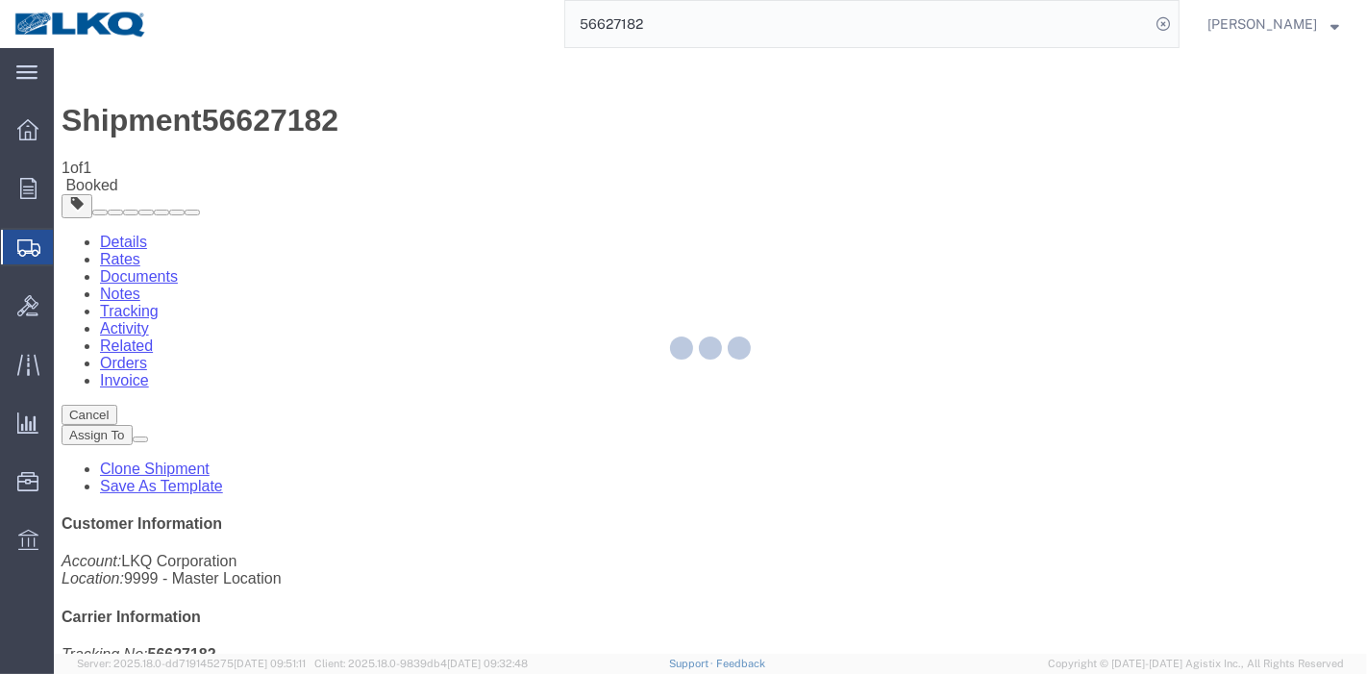
click at [854, 181] on div at bounding box center [710, 351] width 1313 height 606
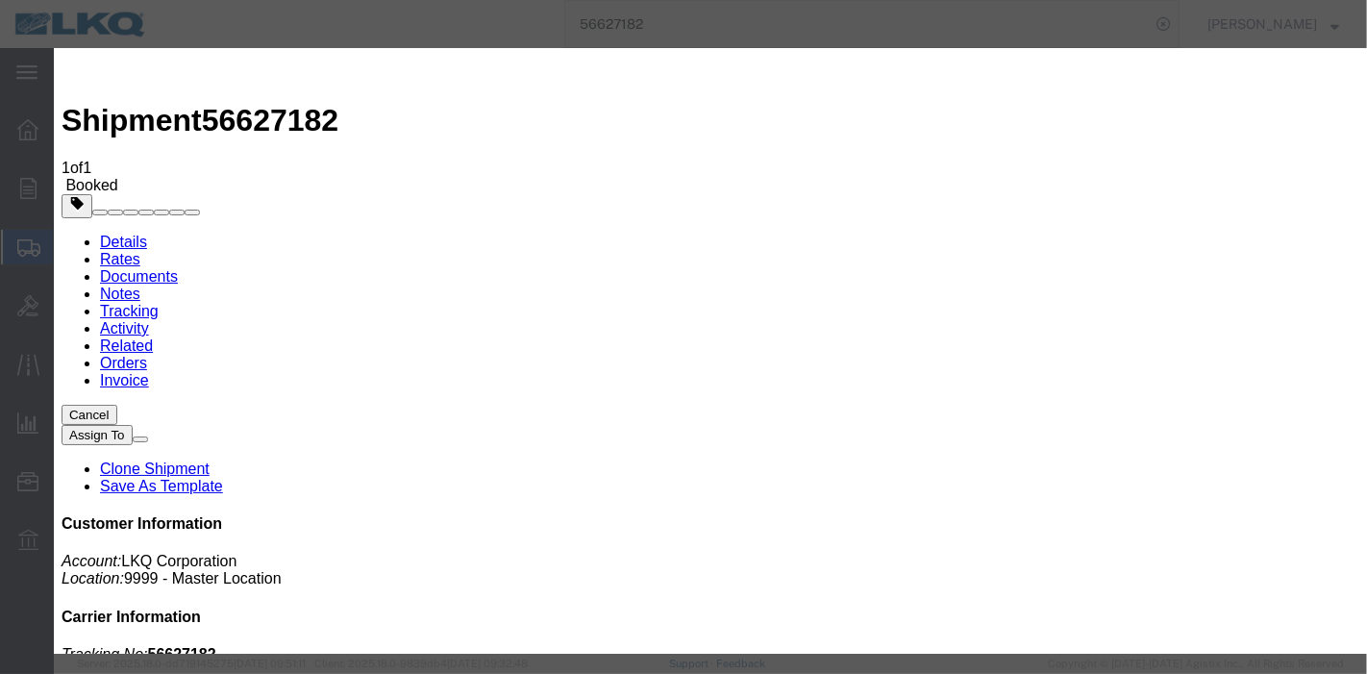
type input "09/11/2025"
type input "8:00 PM"
select select "DELIVRED"
